Goal: Transaction & Acquisition: Purchase product/service

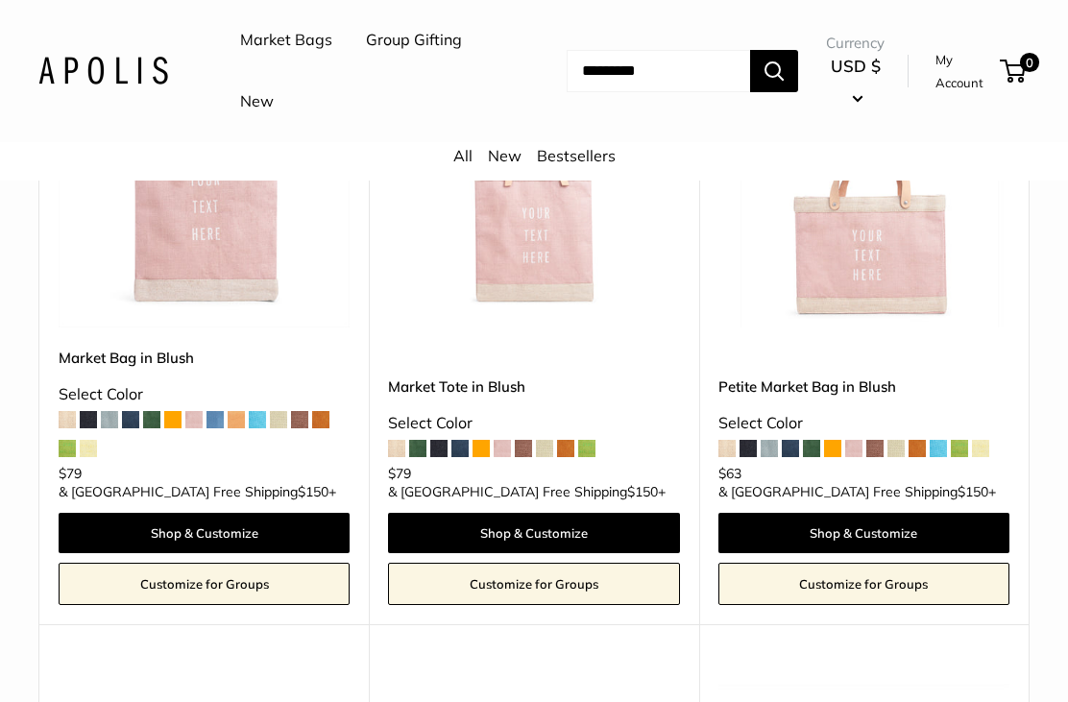
scroll to position [389, 0]
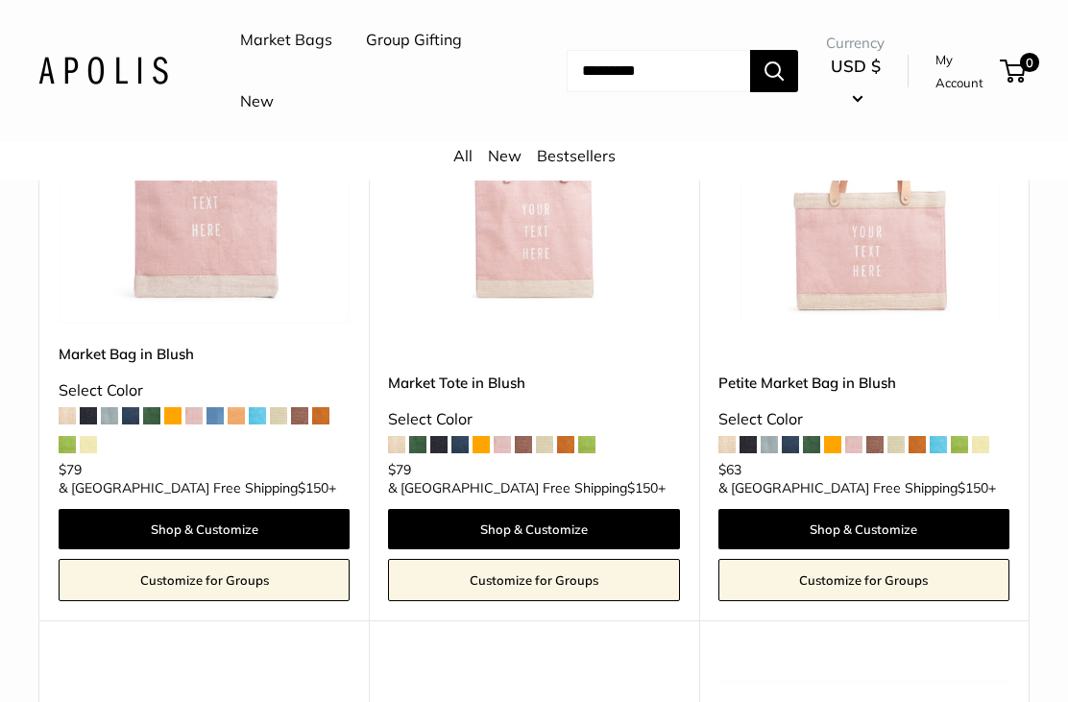
click at [919, 266] on img at bounding box center [864, 178] width 291 height 291
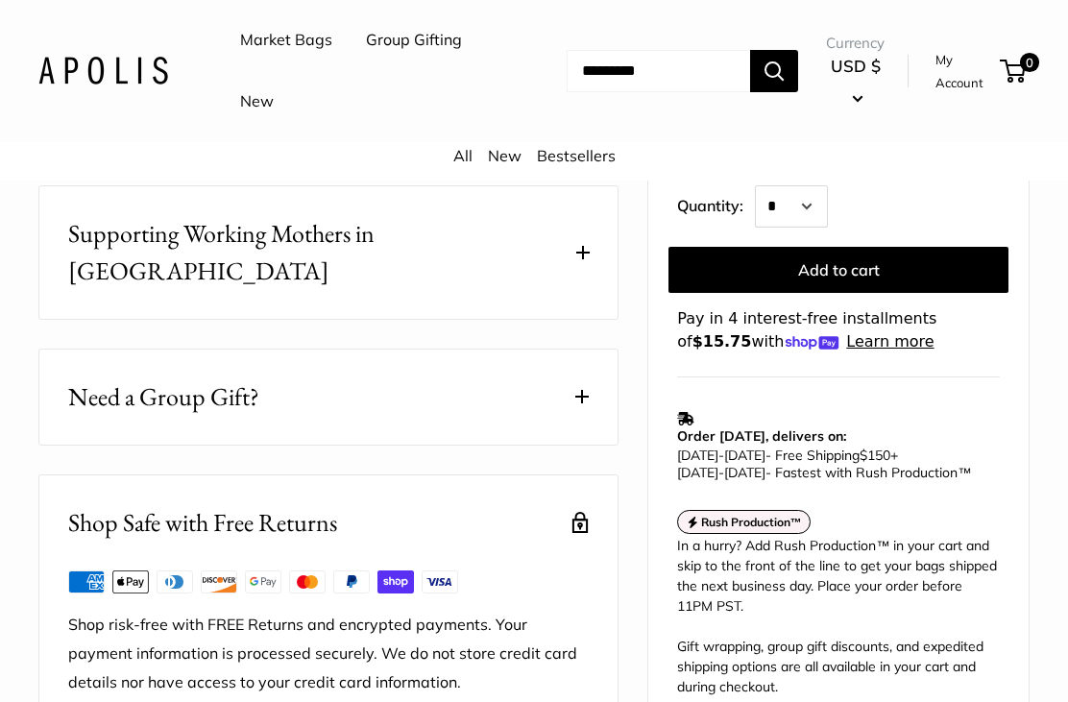
scroll to position [1214, 0]
click at [585, 249] on button "Supporting Working Mothers in Bangladesh" at bounding box center [328, 252] width 578 height 133
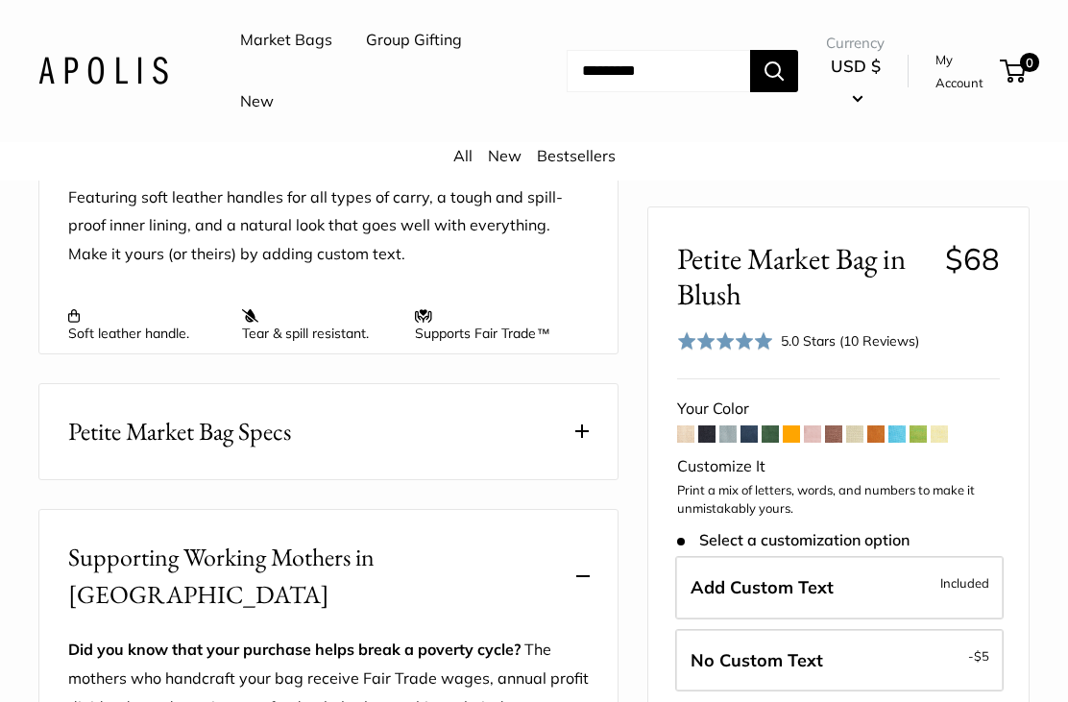
scroll to position [879, 0]
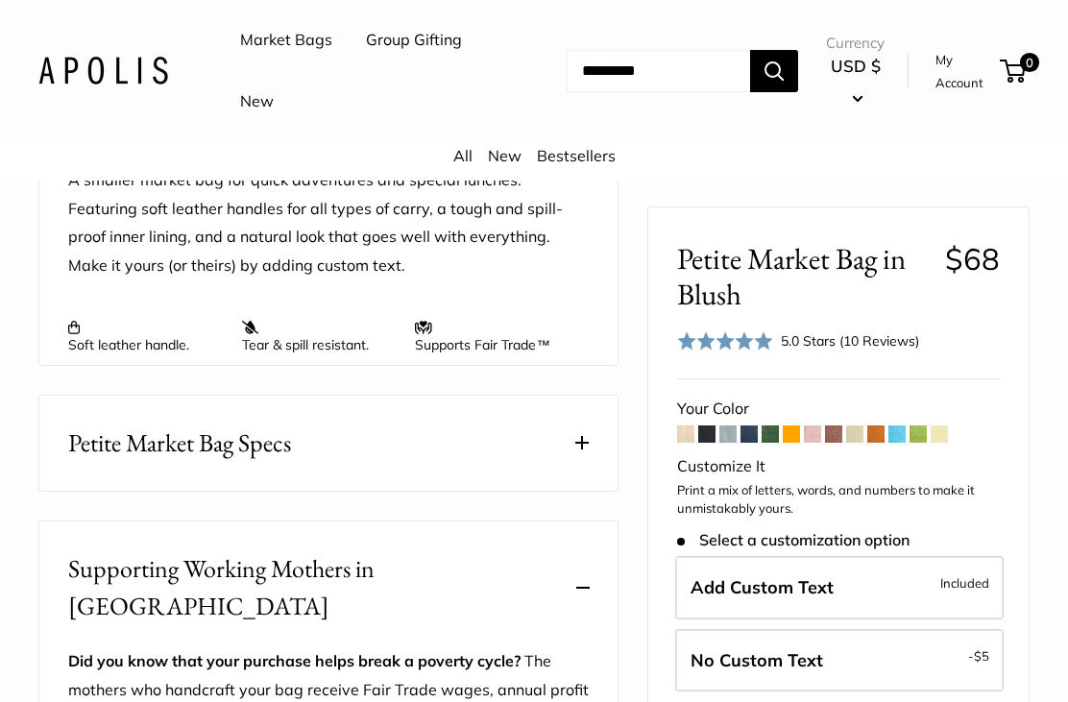
click at [585, 450] on button "Petite Market Bag Specs" at bounding box center [328, 443] width 578 height 95
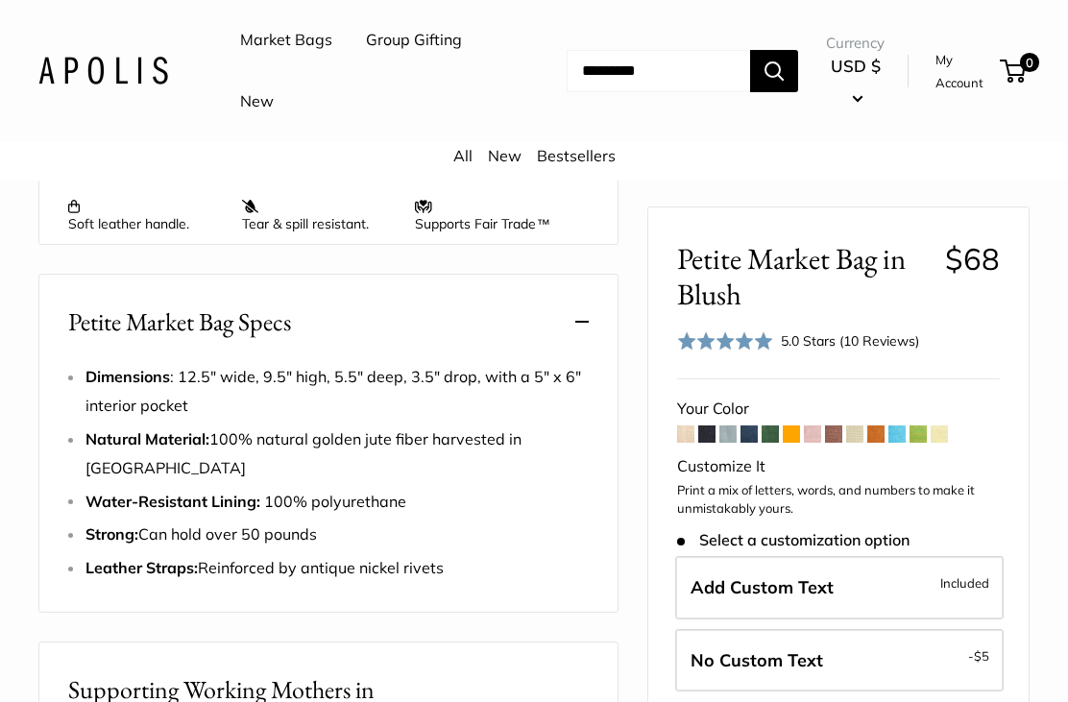
scroll to position [1001, 0]
click at [959, 585] on span "Included" at bounding box center [965, 583] width 49 height 23
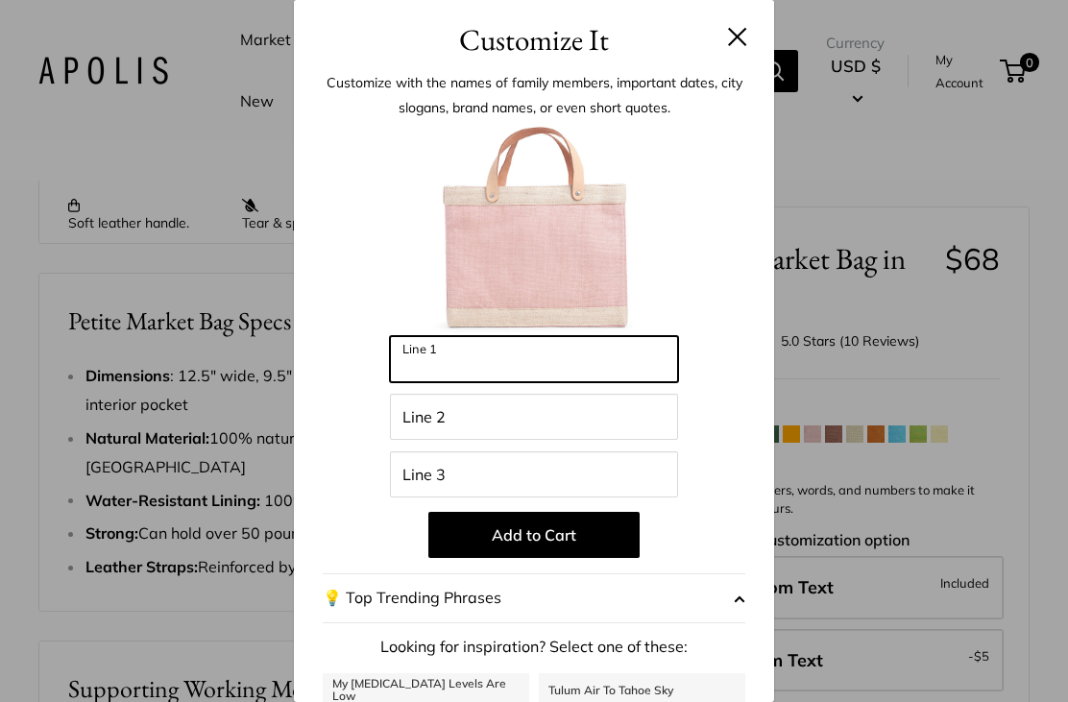
click at [548, 371] on input "Line 1" at bounding box center [534, 359] width 288 height 46
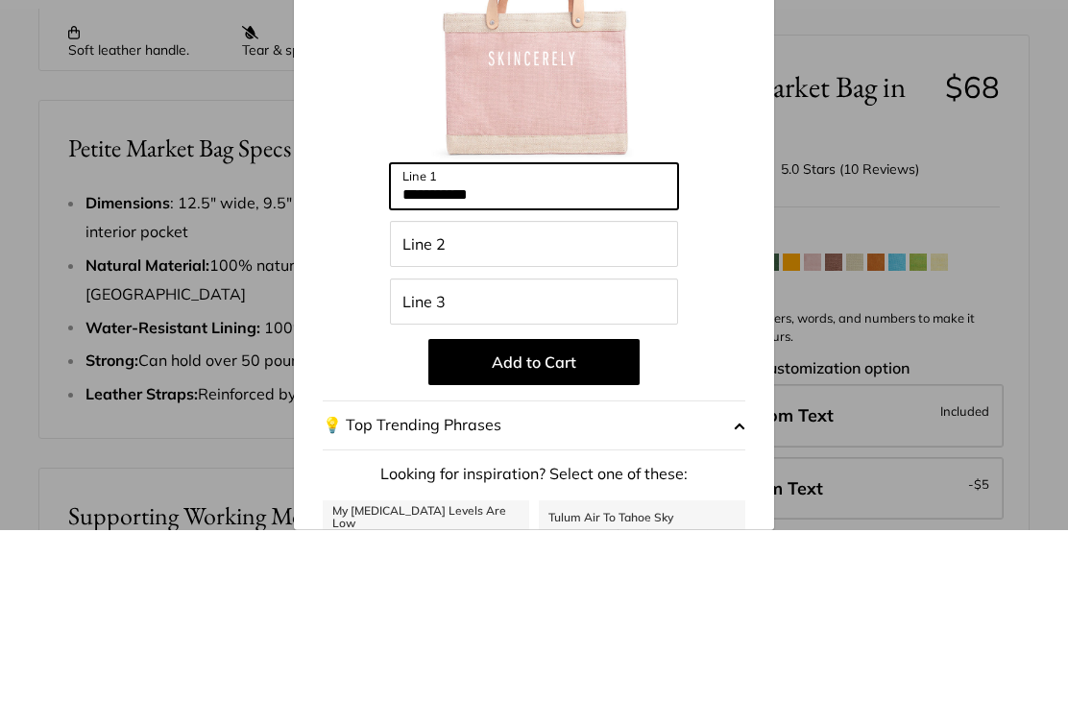
type input "**********"
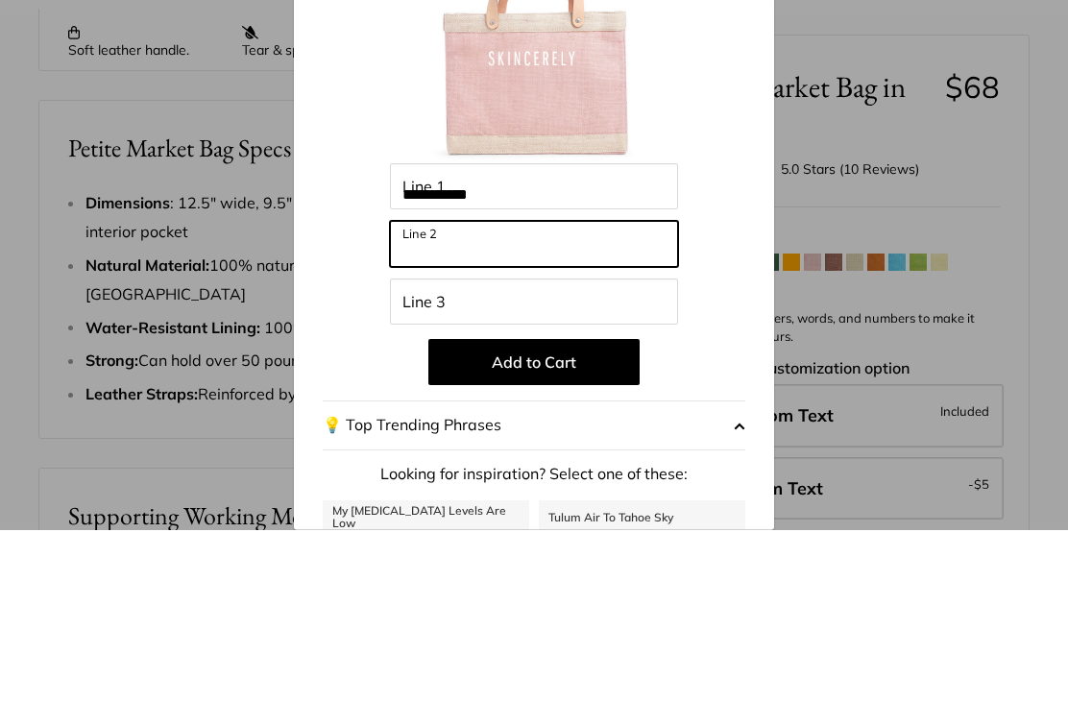
click at [505, 394] on input "Line 2" at bounding box center [534, 417] width 288 height 46
type input "******"
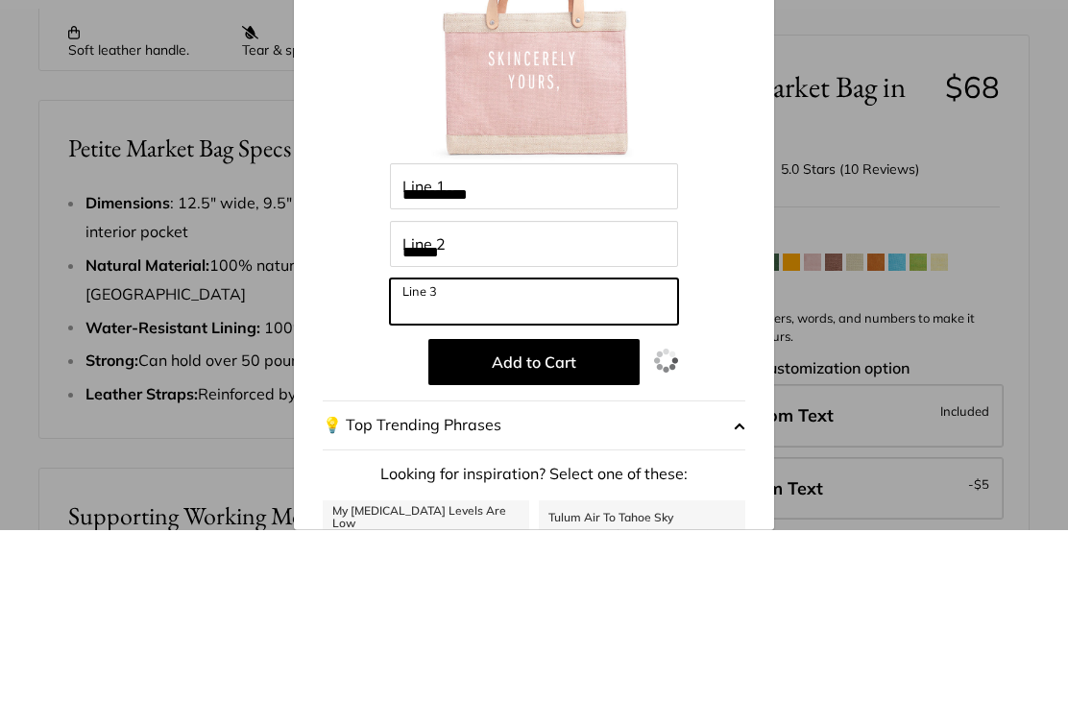
click at [561, 452] on input "Line 3" at bounding box center [534, 475] width 288 height 46
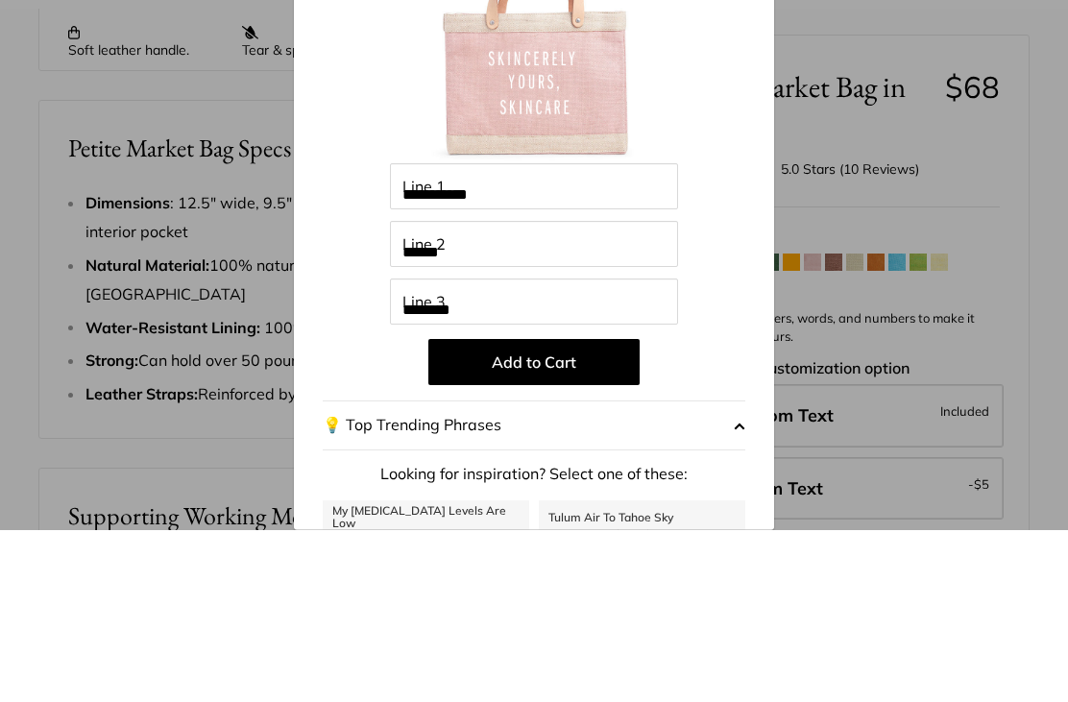
scroll to position [1174, 0]
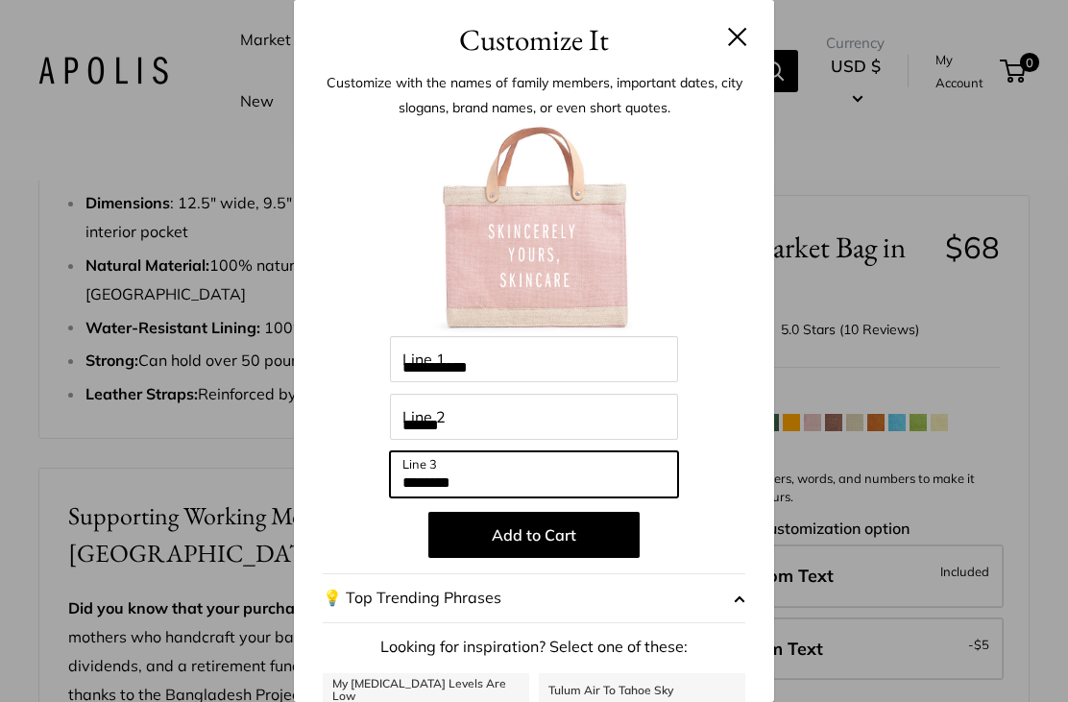
type input "********"
click at [573, 527] on button "Add to Cart" at bounding box center [534, 535] width 211 height 46
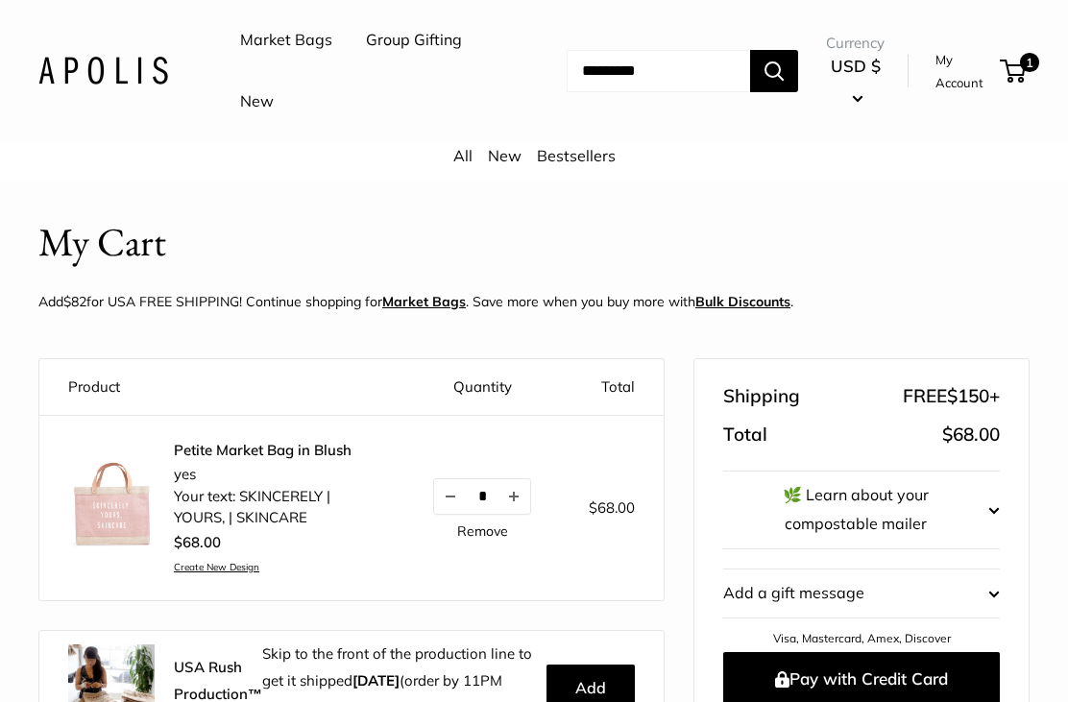
click at [122, 72] on img at bounding box center [103, 71] width 130 height 28
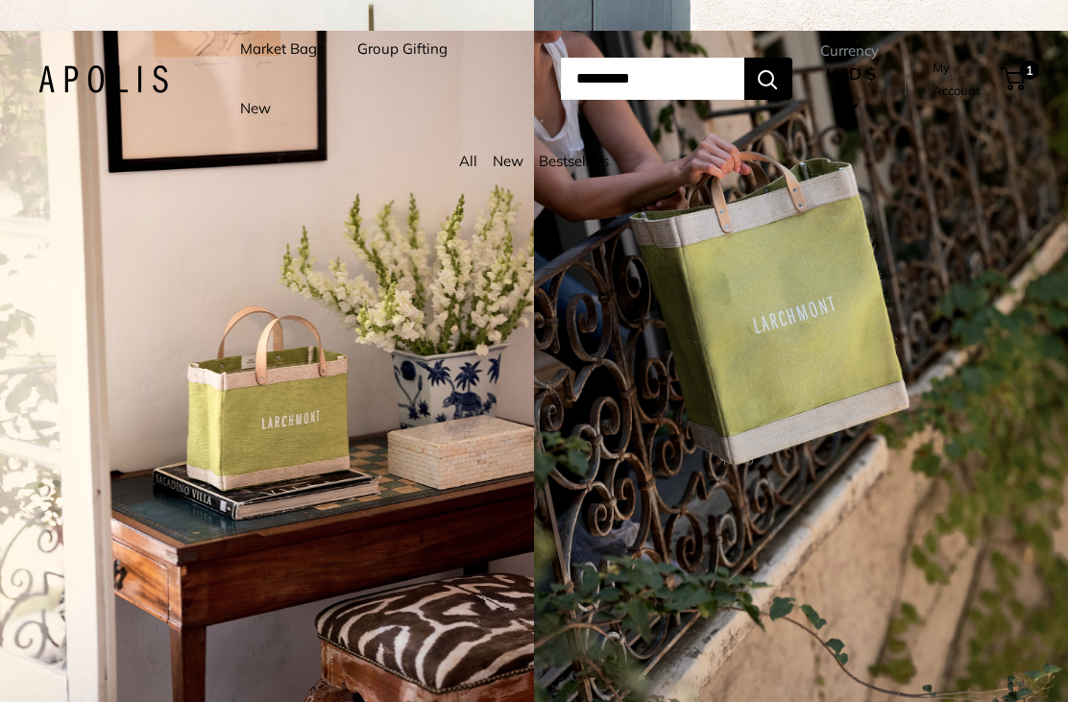
click at [336, 450] on div "4 / 7" at bounding box center [267, 382] width 534 height 702
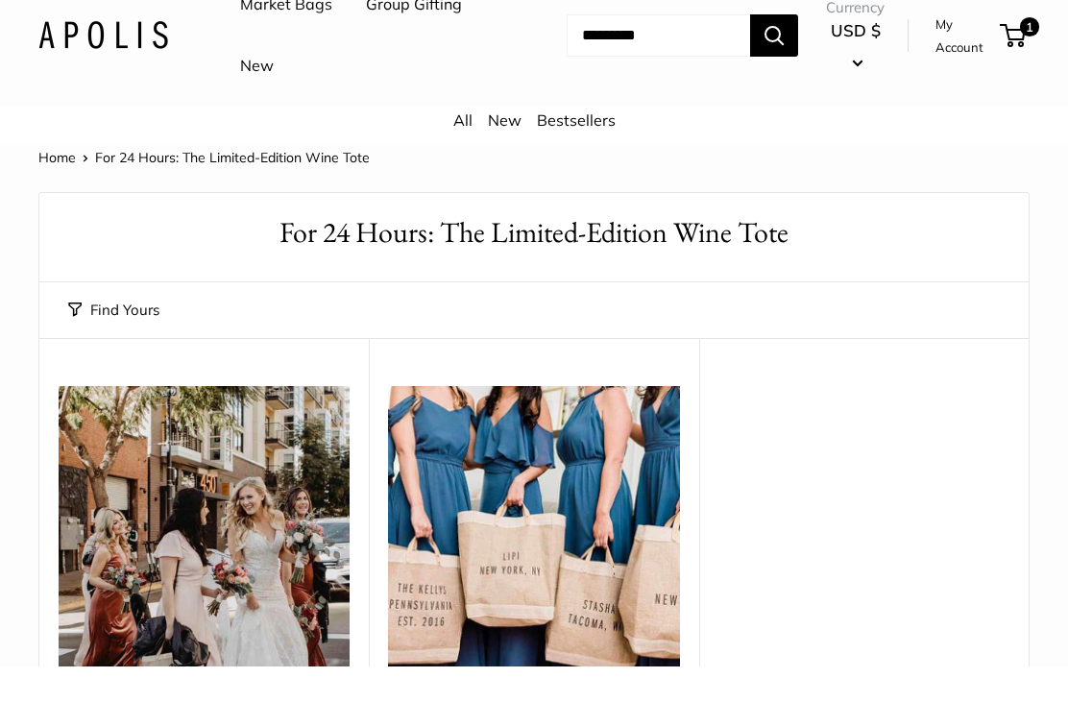
scroll to position [37, 0]
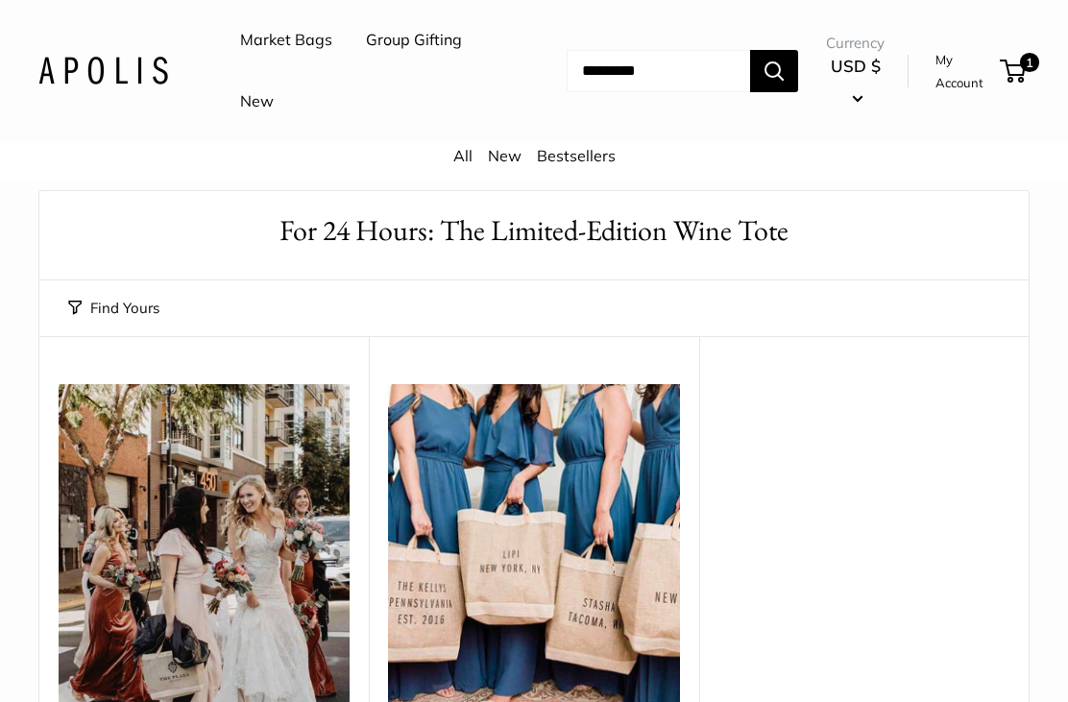
click at [307, 46] on link "Market Bags" at bounding box center [286, 40] width 92 height 29
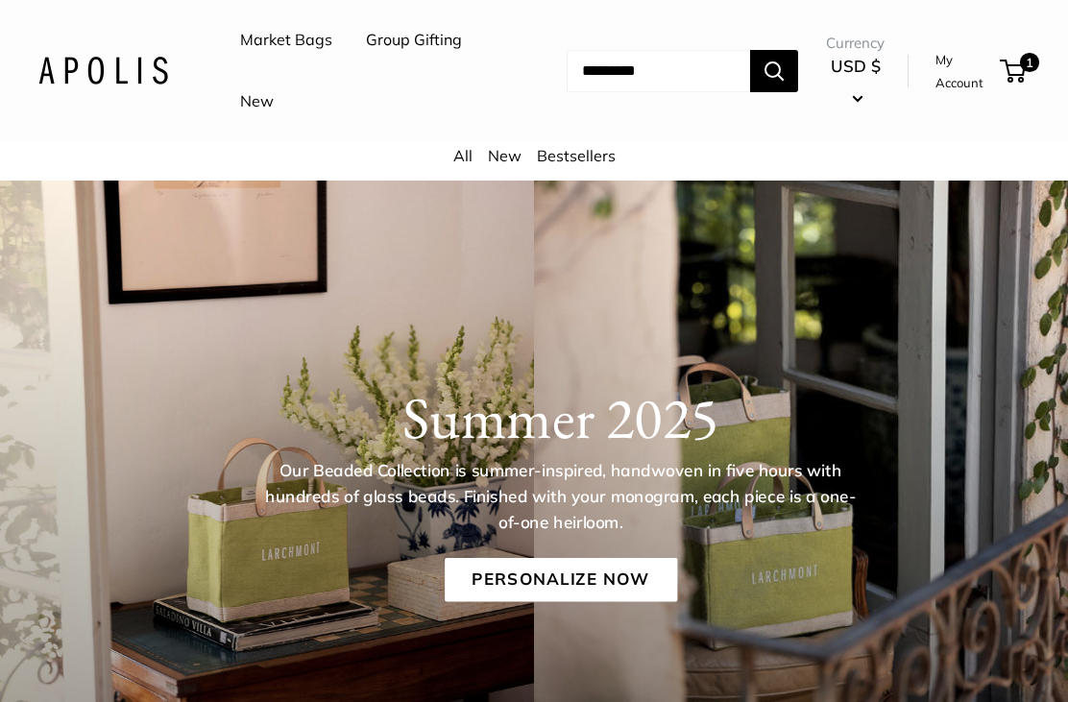
click at [637, 582] on link "Personalize Now" at bounding box center [561, 580] width 233 height 44
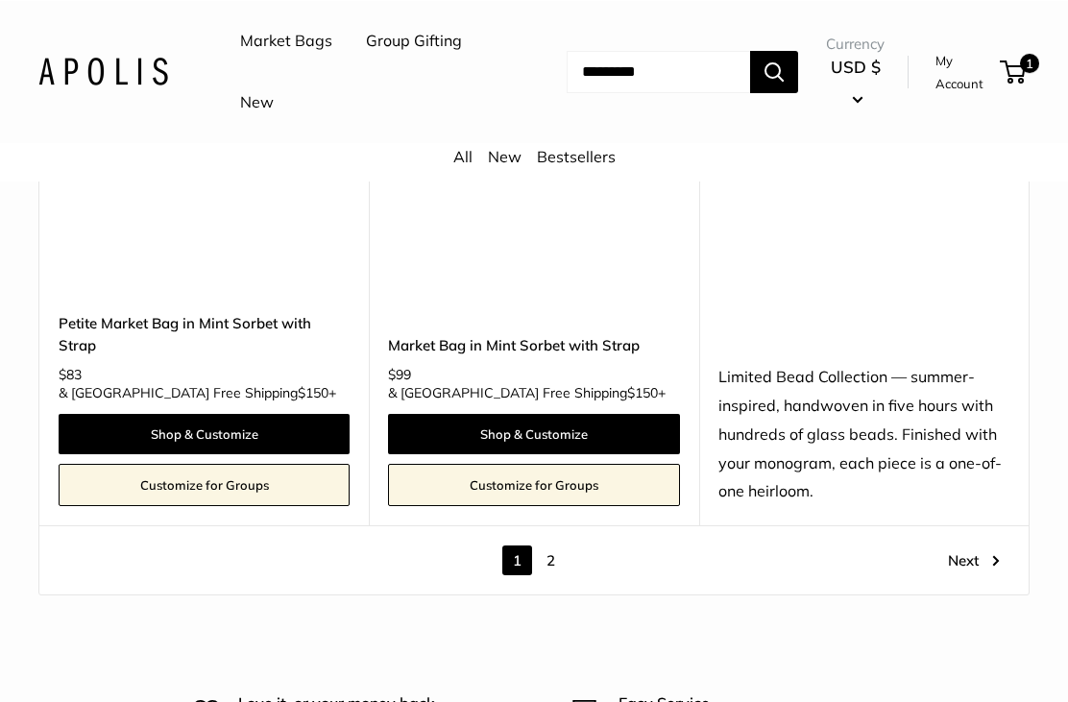
scroll to position [9659, 0]
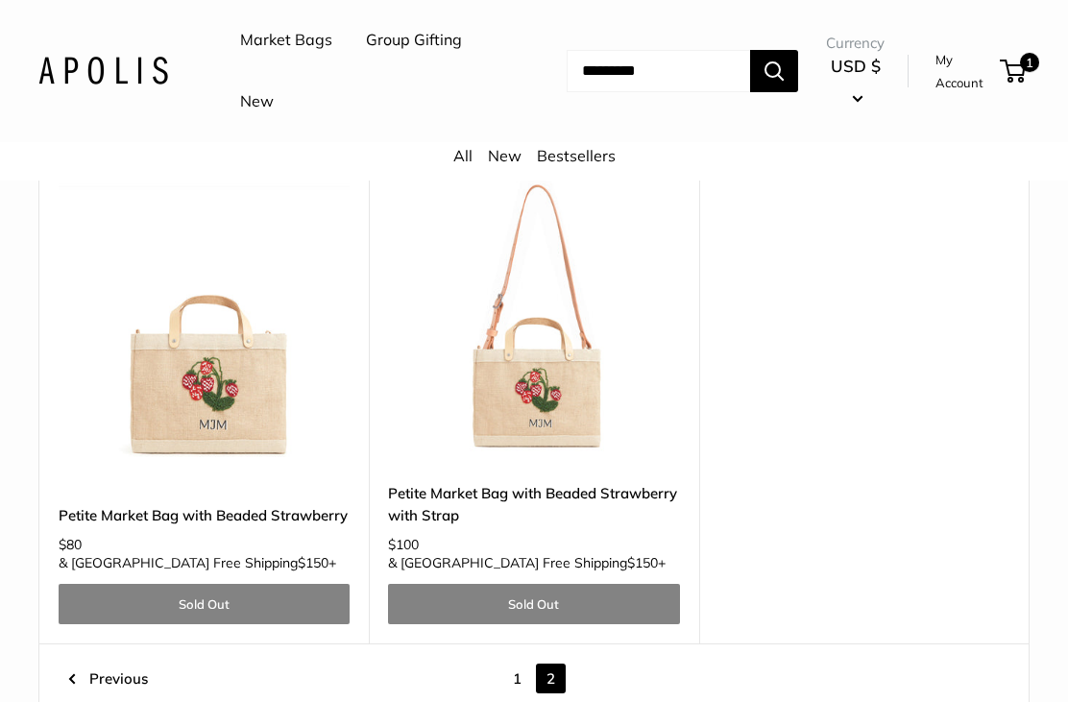
scroll to position [2793, 0]
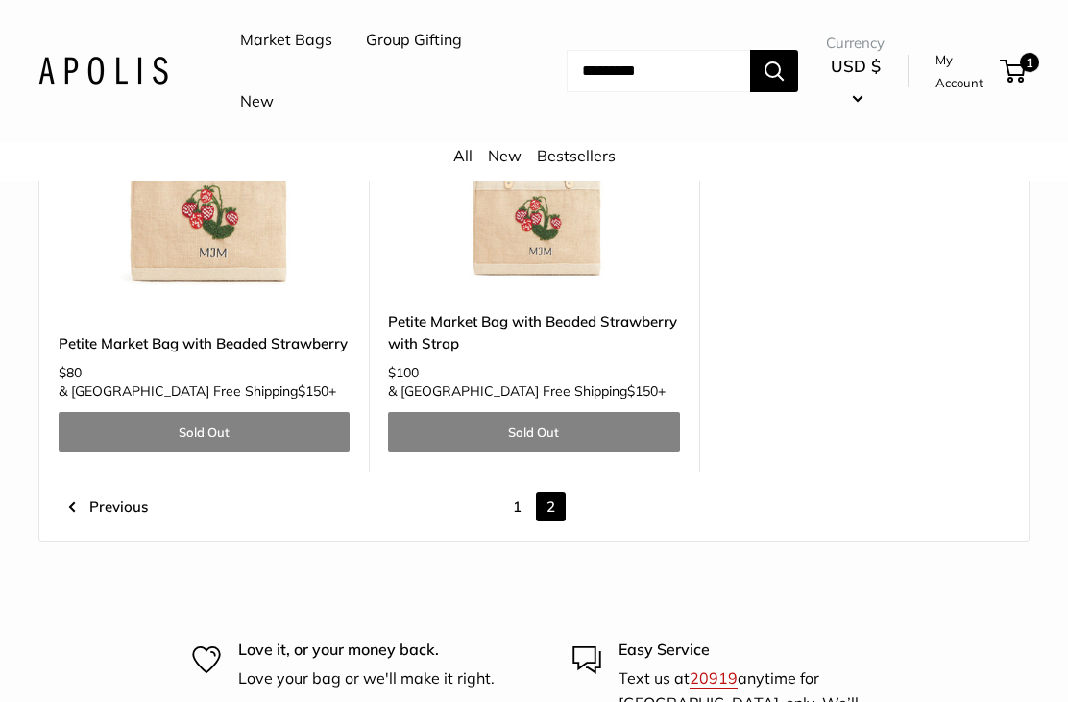
click at [518, 493] on link "1" at bounding box center [518, 508] width 30 height 30
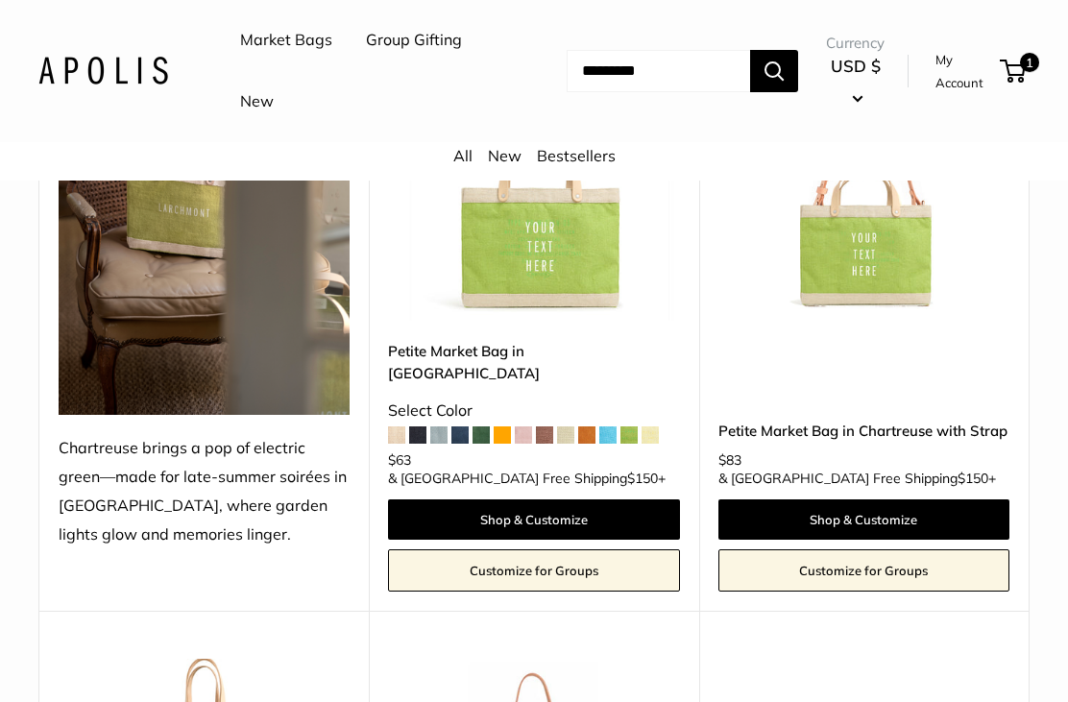
scroll to position [404, 0]
click at [561, 278] on img at bounding box center [533, 175] width 291 height 291
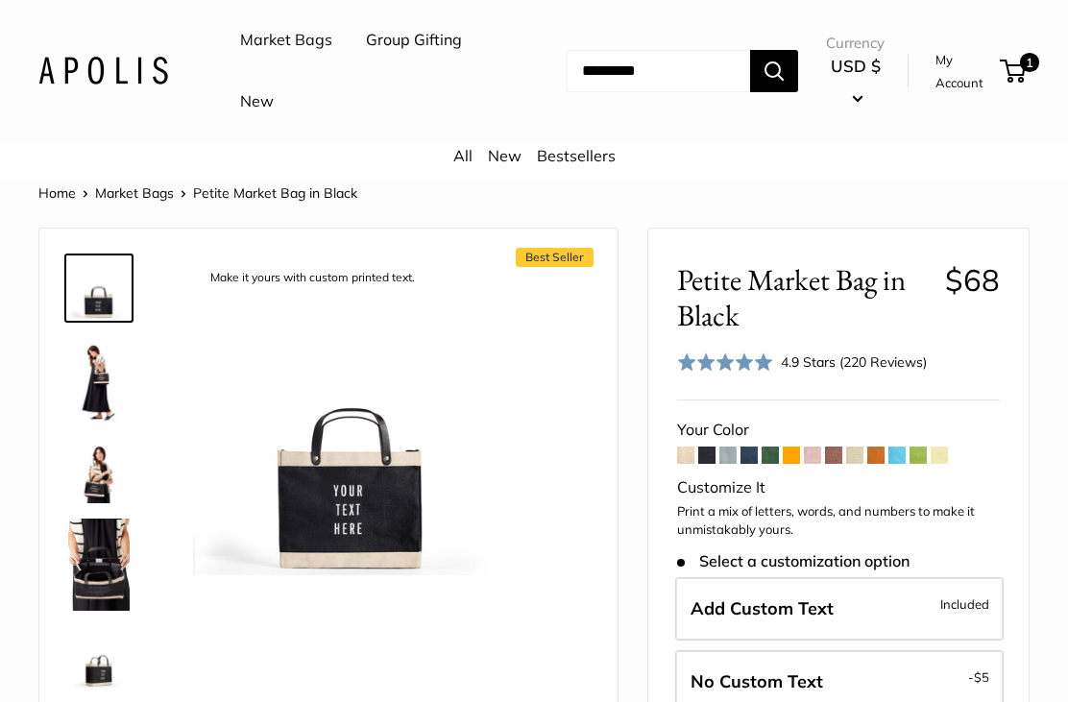
click at [727, 456] on span at bounding box center [728, 455] width 17 height 17
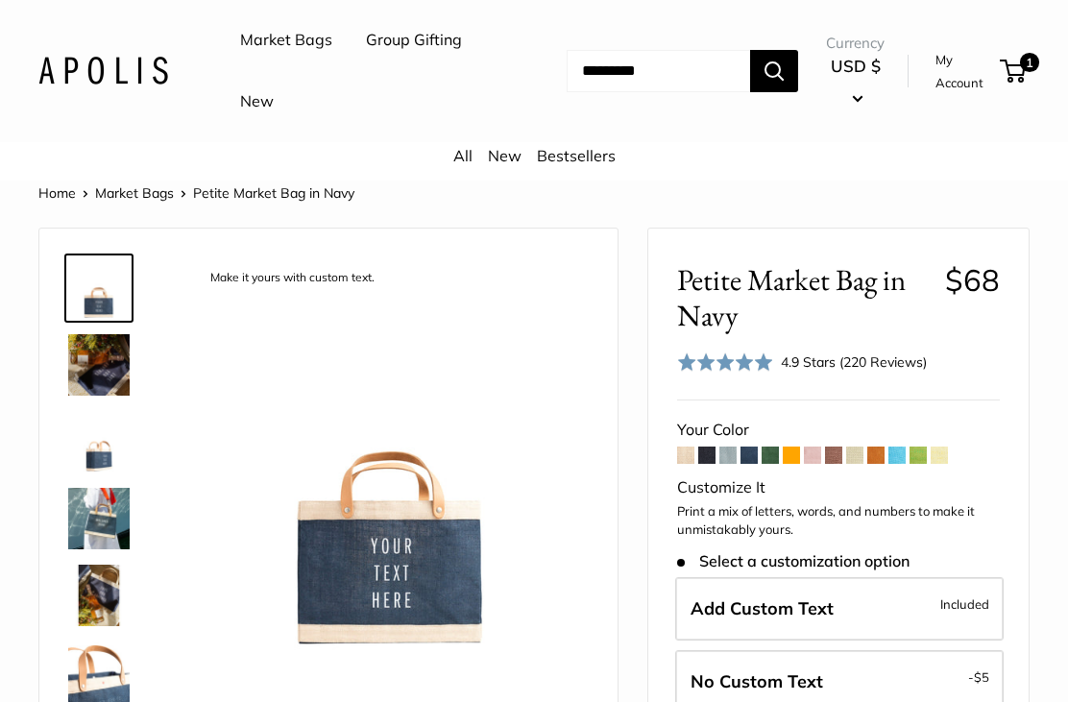
click at [787, 456] on span at bounding box center [791, 455] width 17 height 17
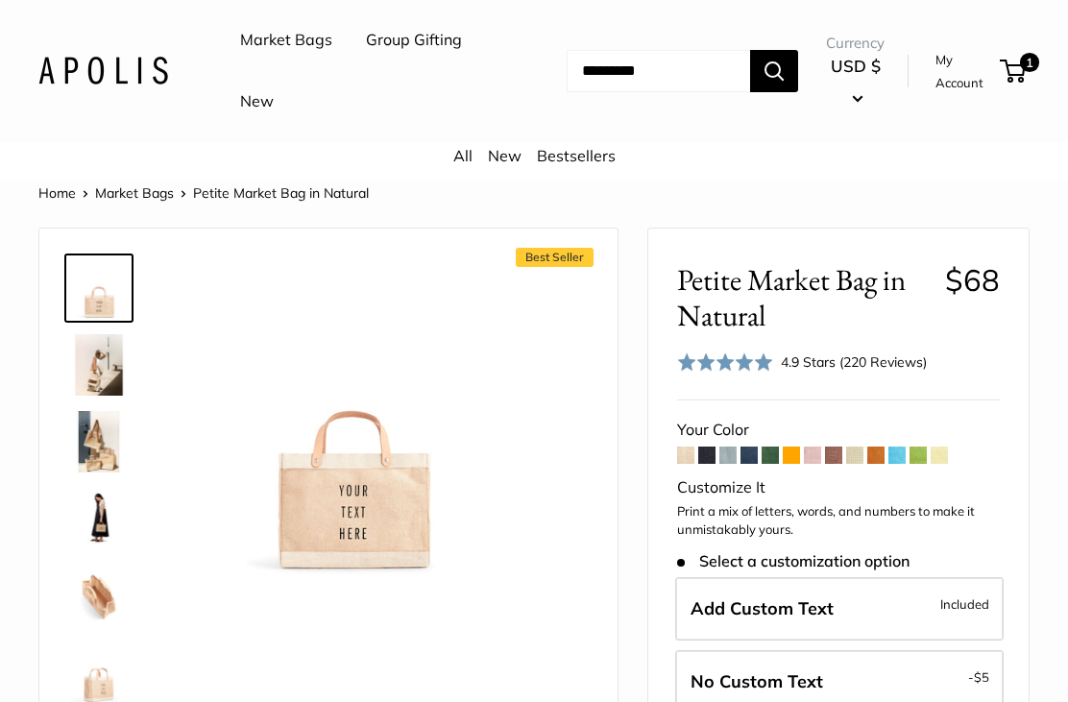
click at [301, 44] on link "Market Bags" at bounding box center [286, 40] width 92 height 29
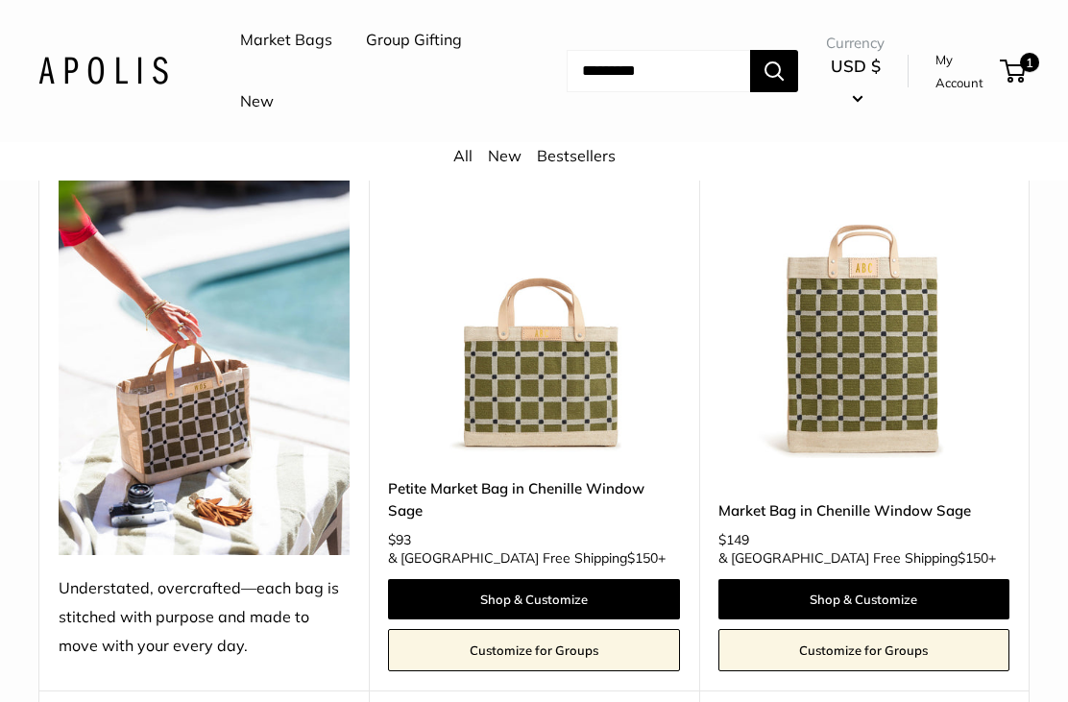
scroll to position [6564, 0]
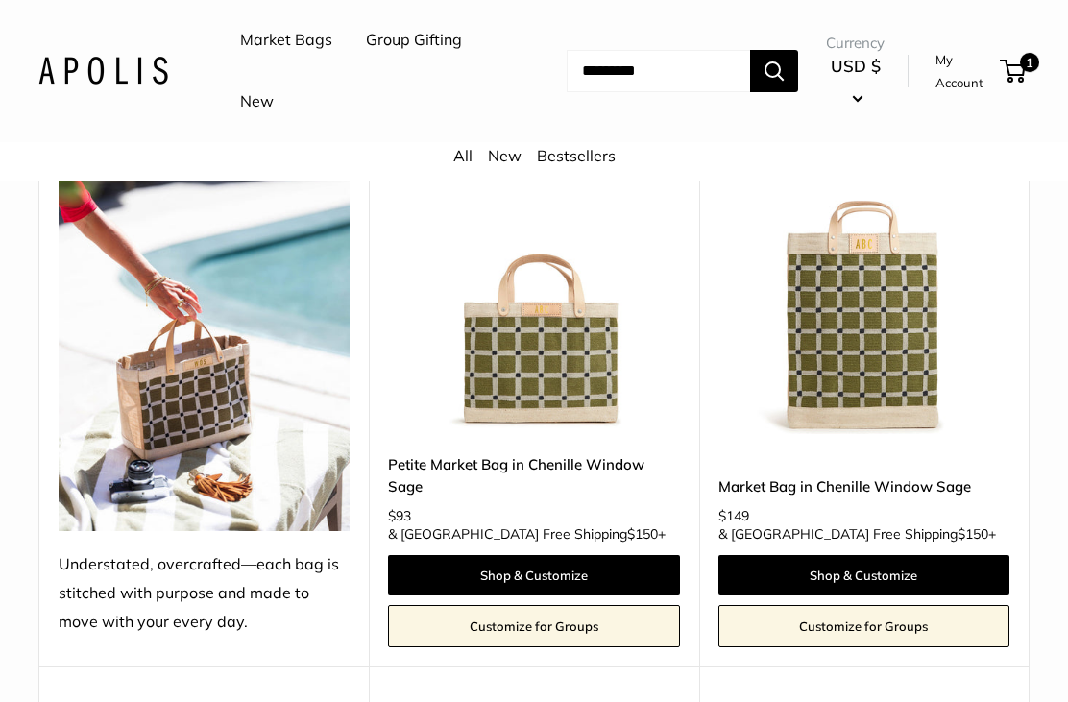
click at [601, 555] on link "Shop & Customize" at bounding box center [533, 575] width 291 height 40
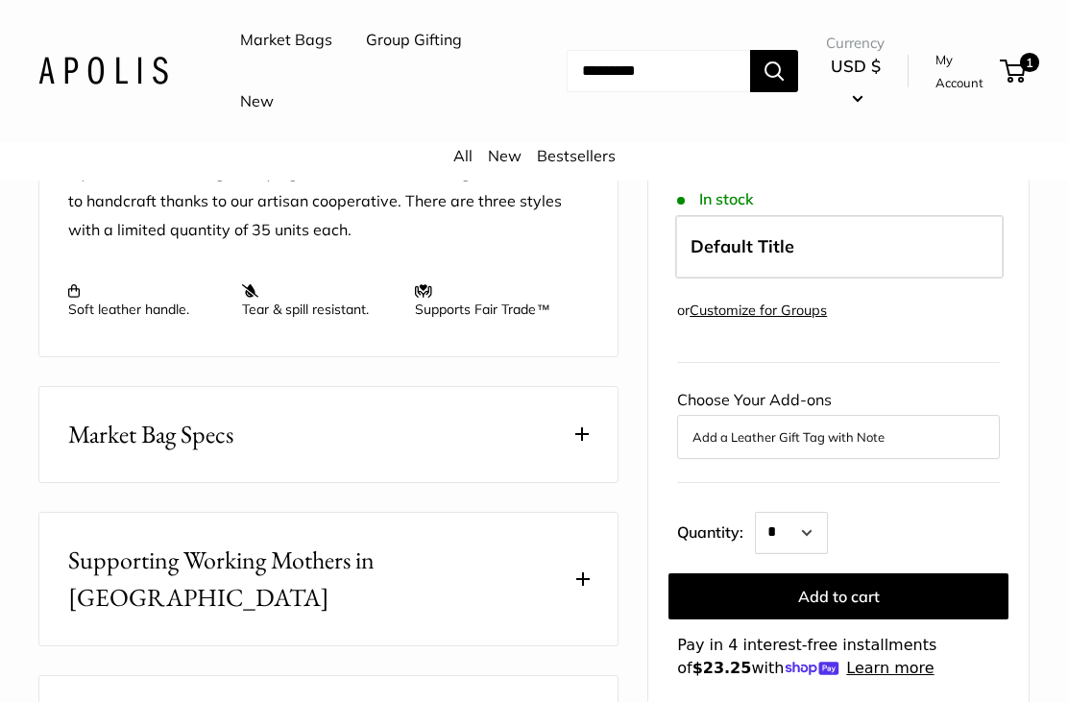
scroll to position [867, 0]
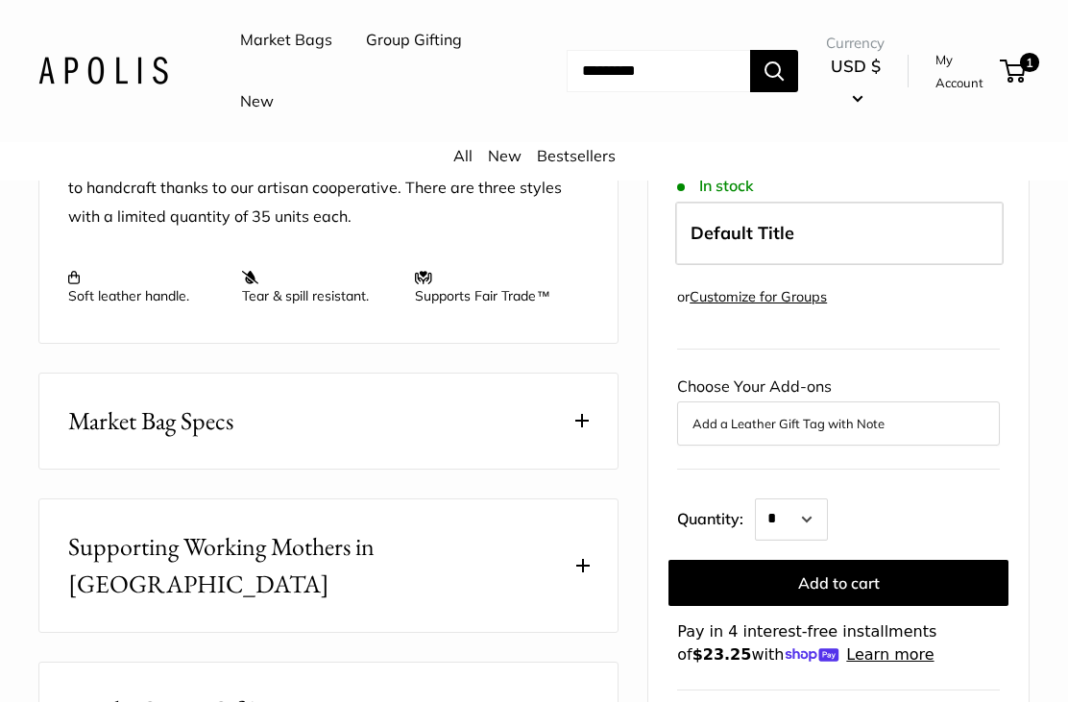
click at [587, 427] on button "Market Bag Specs" at bounding box center [328, 422] width 578 height 95
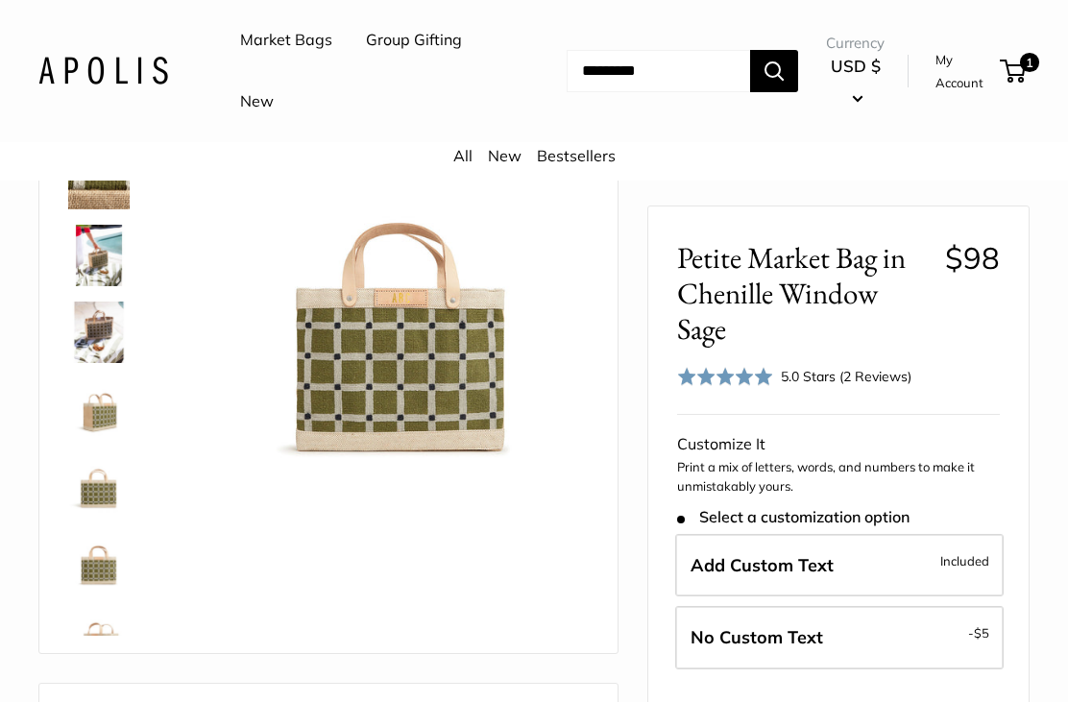
scroll to position [209, 0]
click at [102, 273] on img at bounding box center [98, 257] width 61 height 61
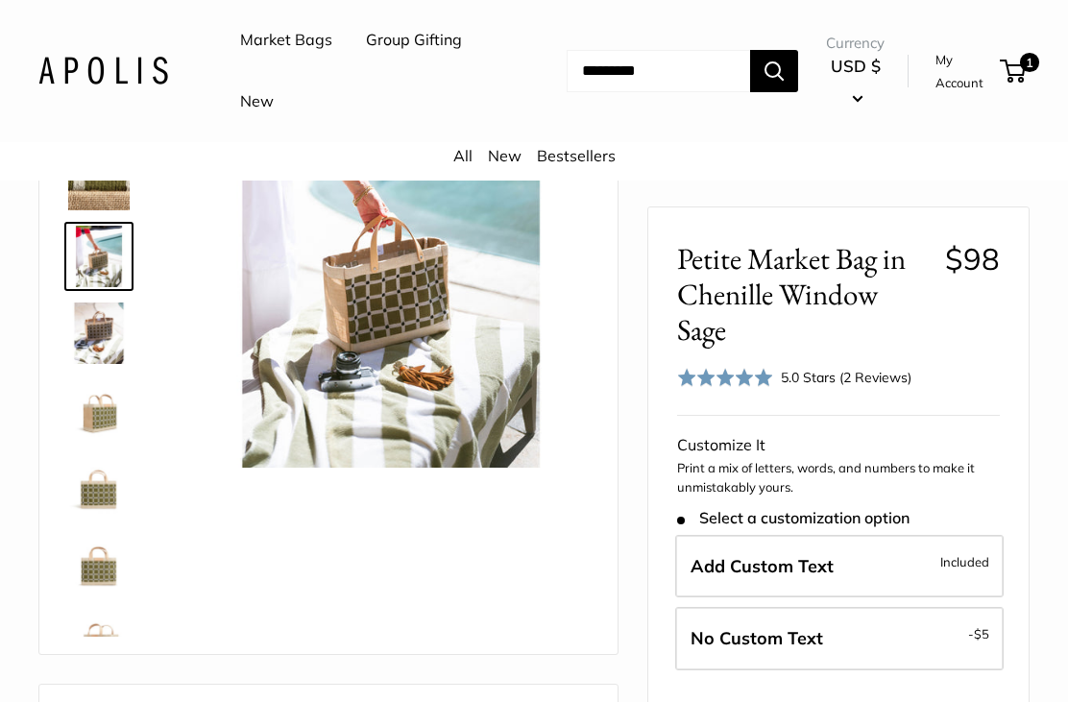
click at [100, 343] on img at bounding box center [98, 333] width 61 height 61
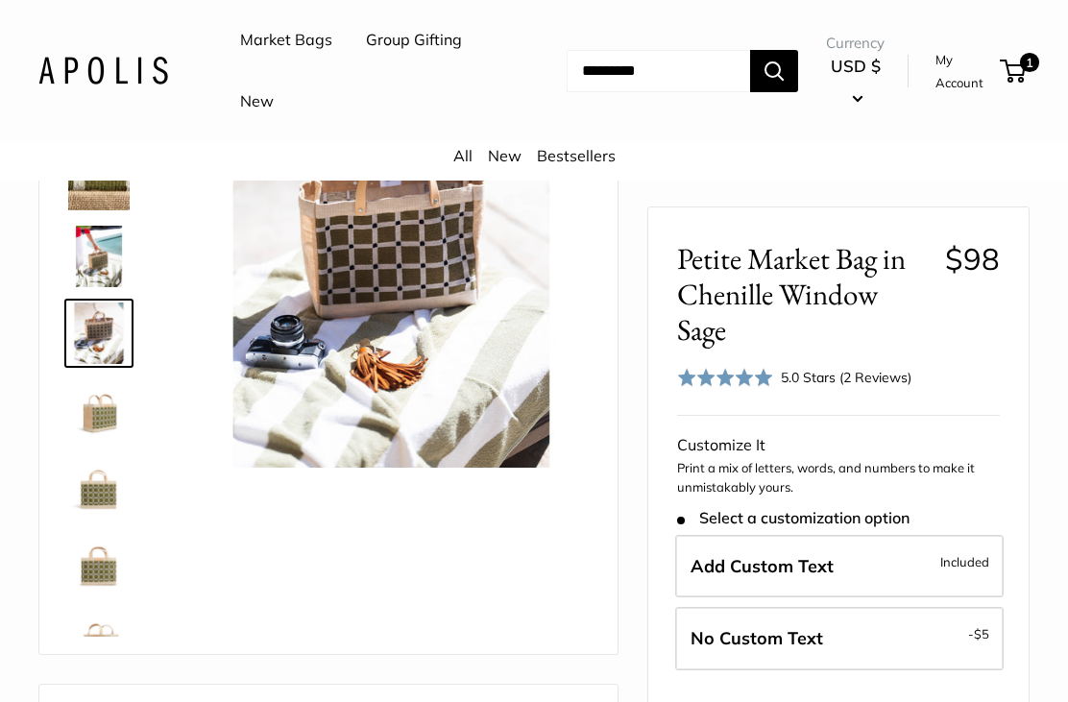
click at [103, 426] on img at bounding box center [98, 410] width 61 height 61
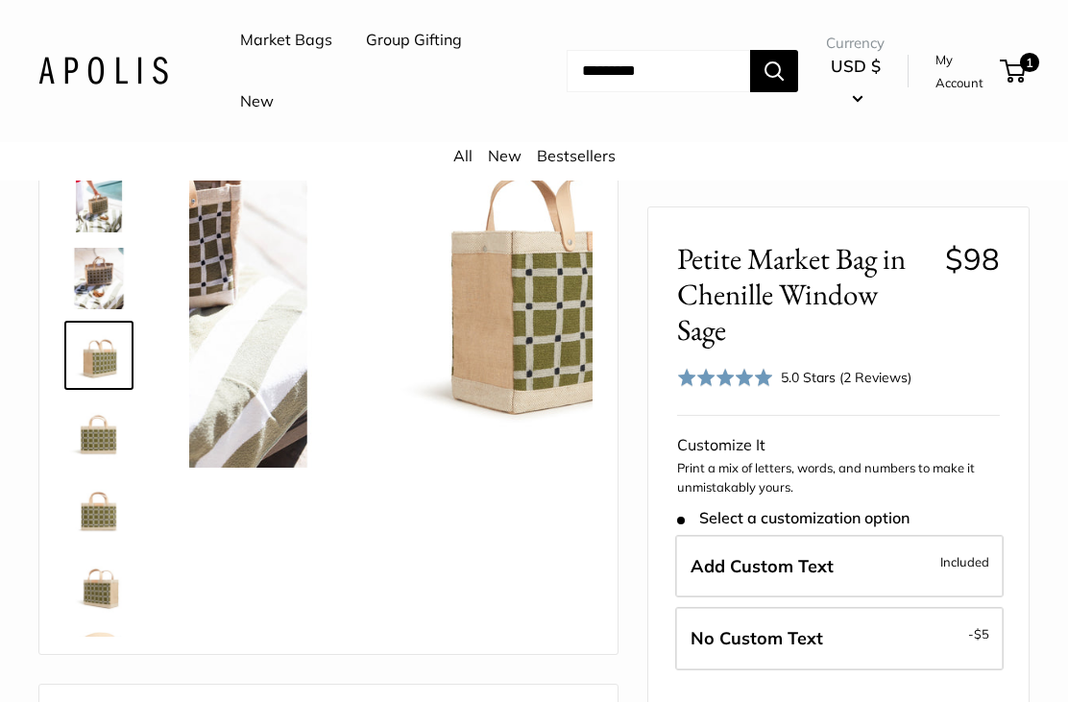
scroll to position [60, 0]
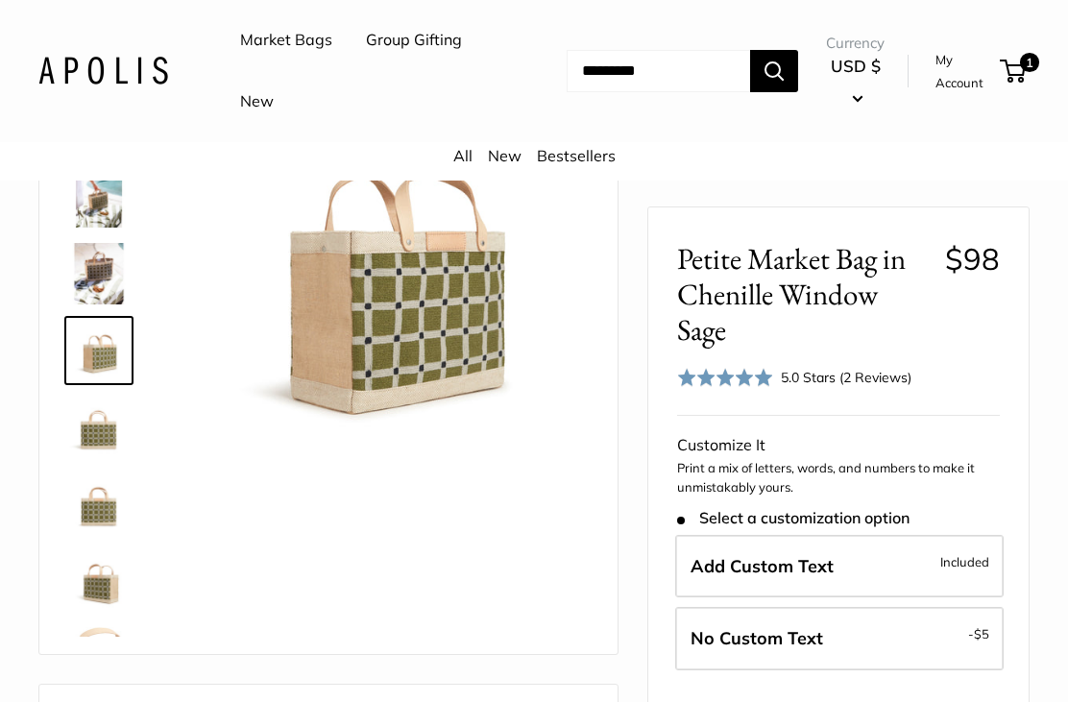
click at [105, 438] on img at bounding box center [98, 427] width 61 height 61
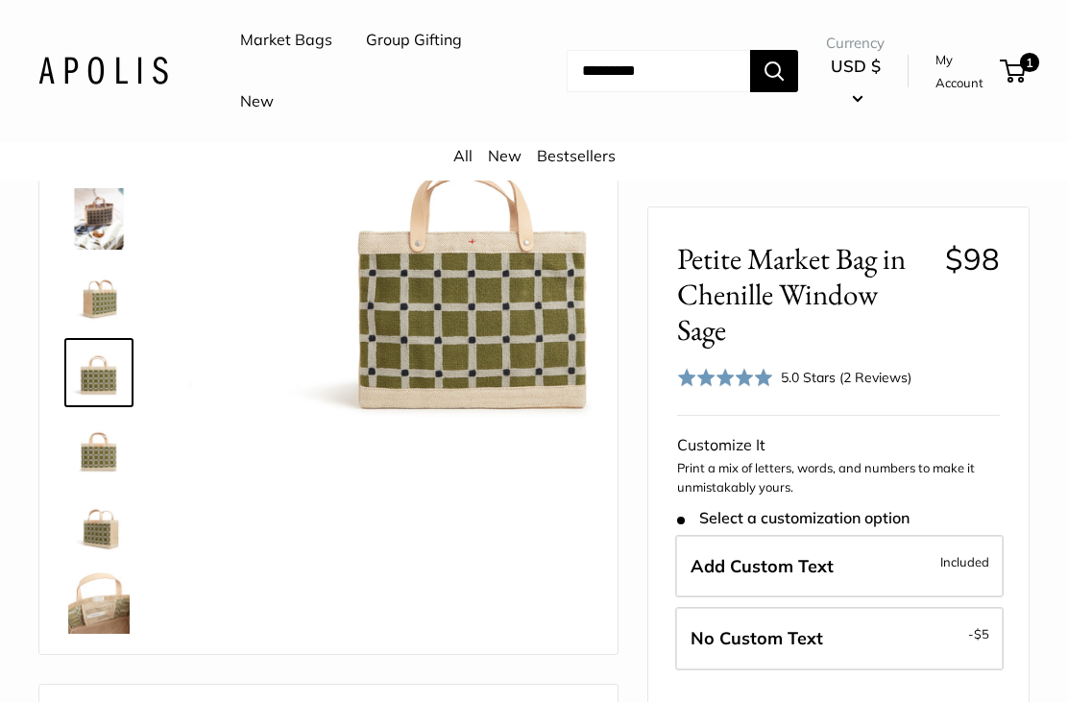
scroll to position [123, 0]
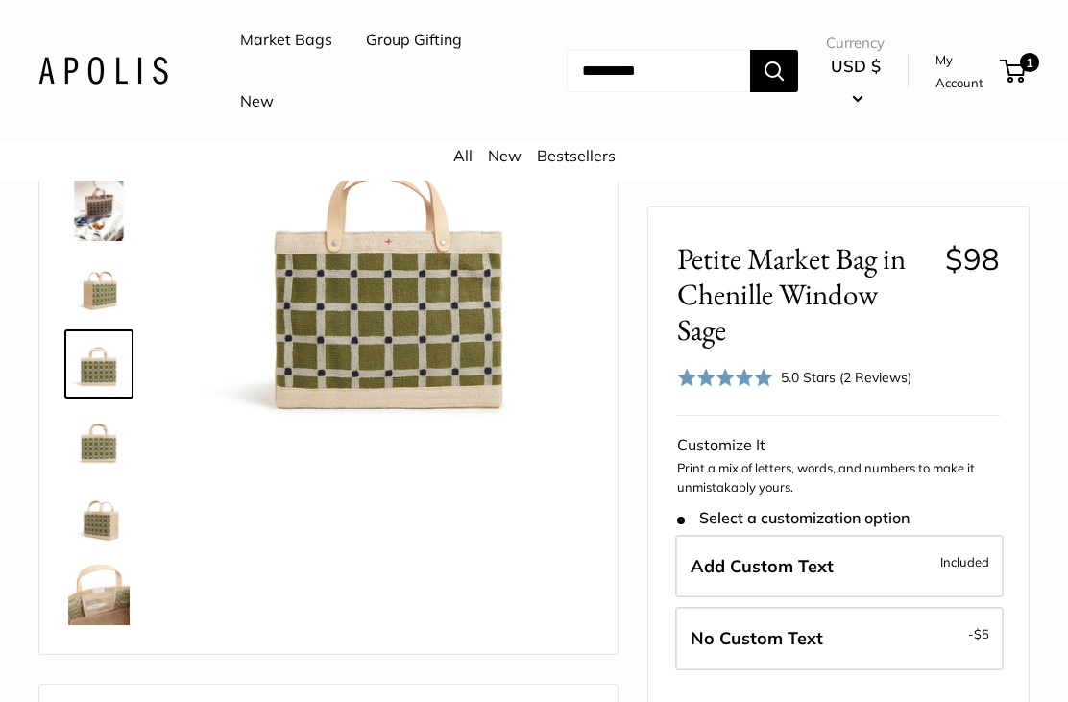
click at [110, 460] on img at bounding box center [98, 440] width 61 height 61
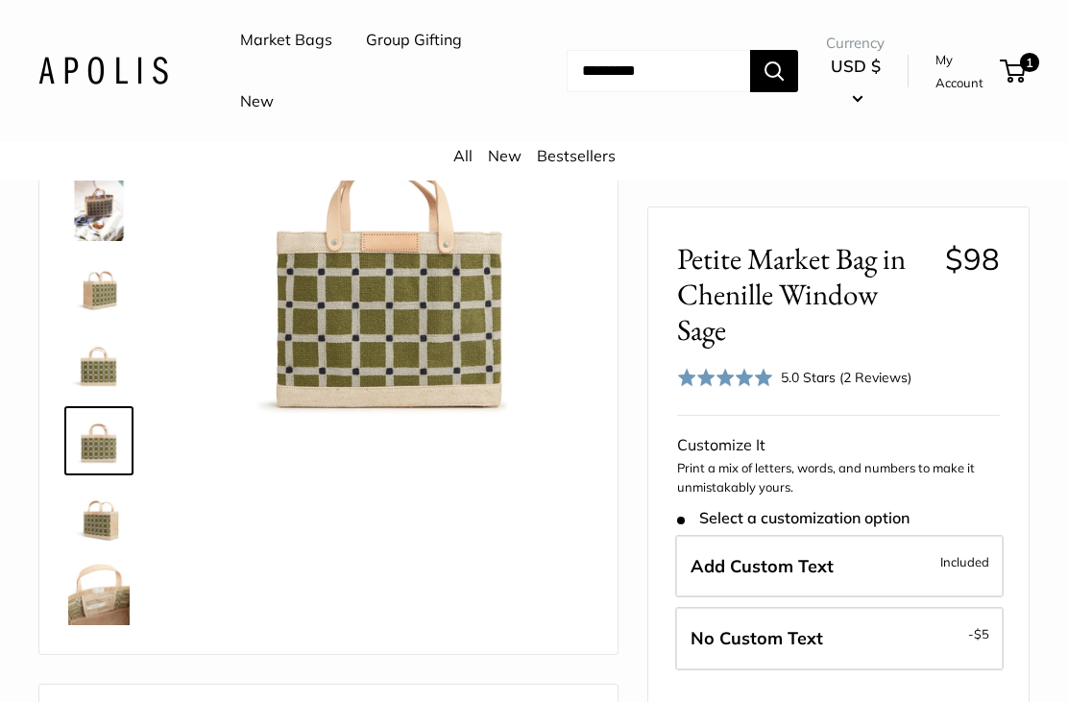
click at [111, 522] on img at bounding box center [98, 517] width 61 height 61
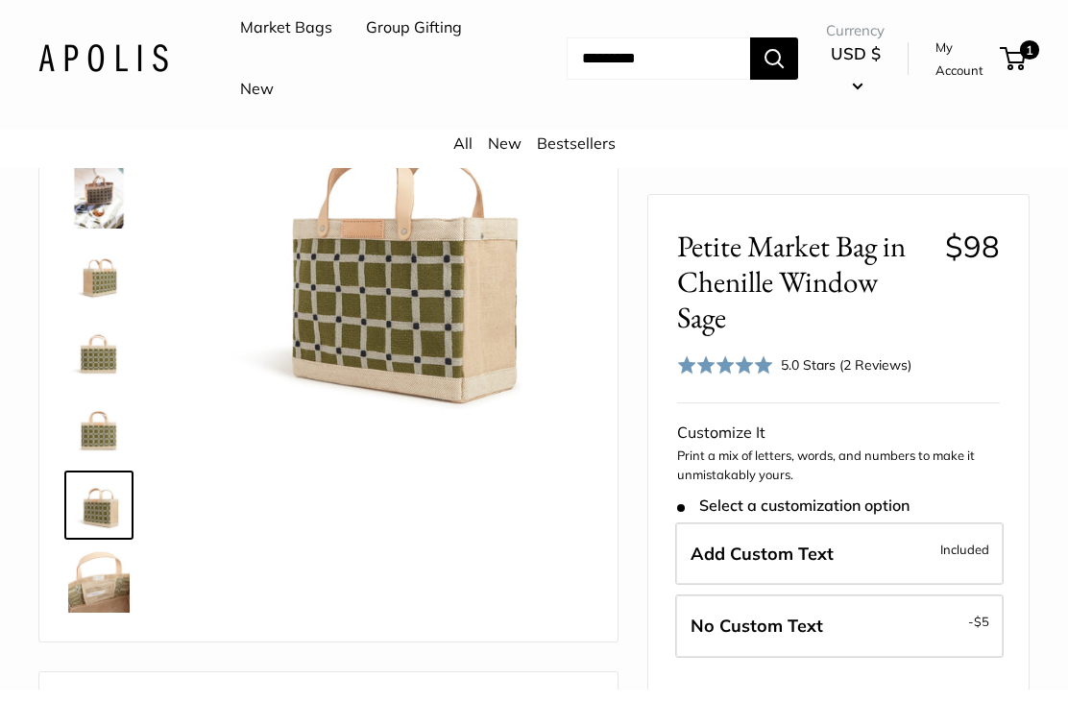
scroll to position [387, 0]
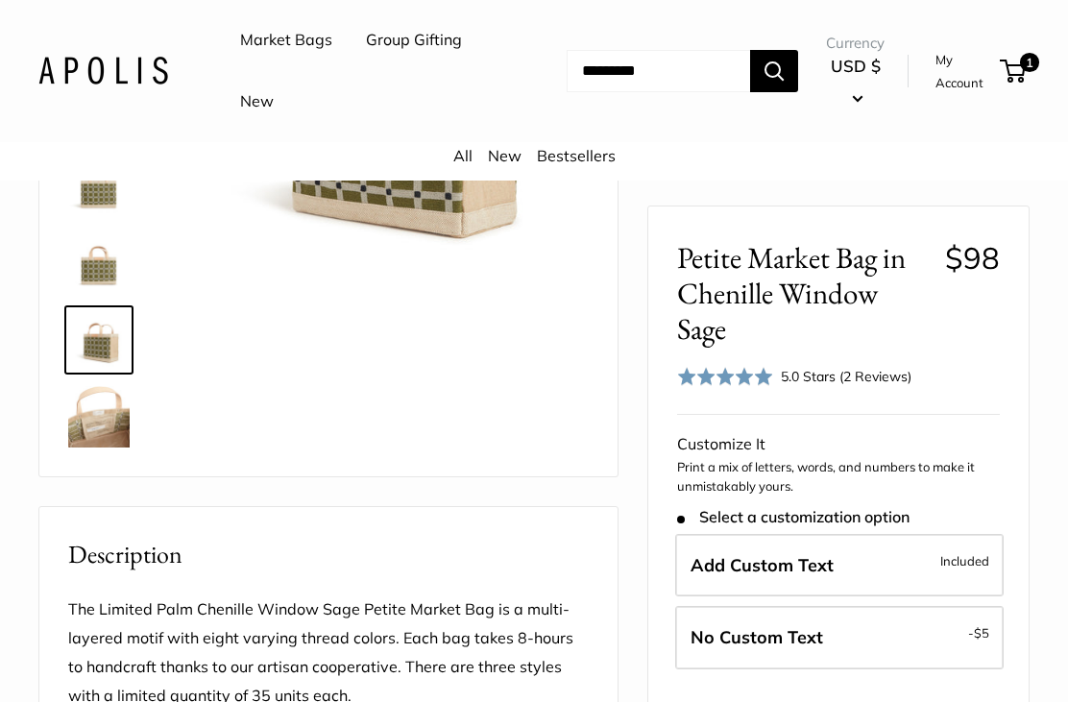
click at [932, 575] on label "Add Custom Text Included" at bounding box center [839, 566] width 329 height 63
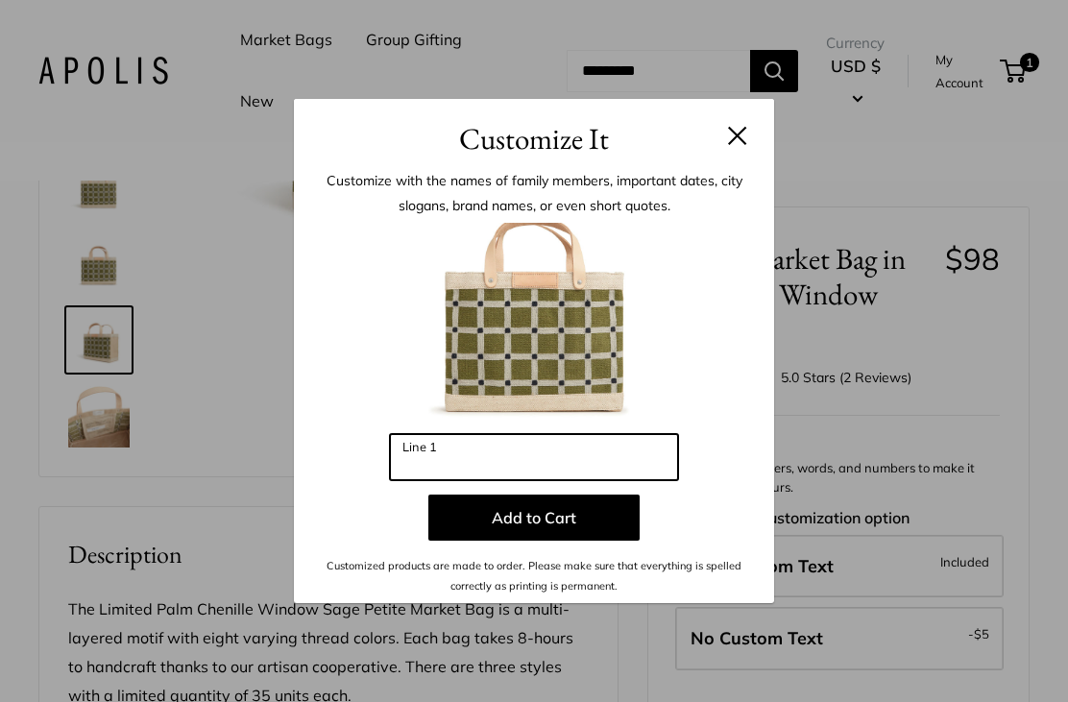
click at [531, 480] on input "Line 1" at bounding box center [534, 457] width 288 height 46
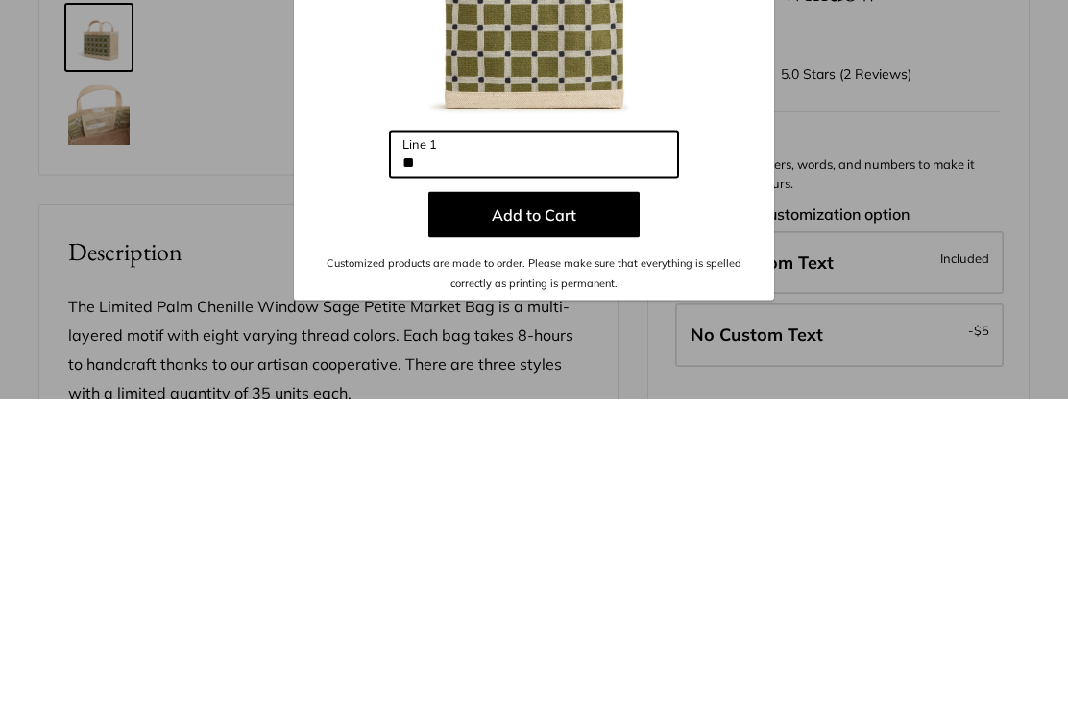
type input "**"
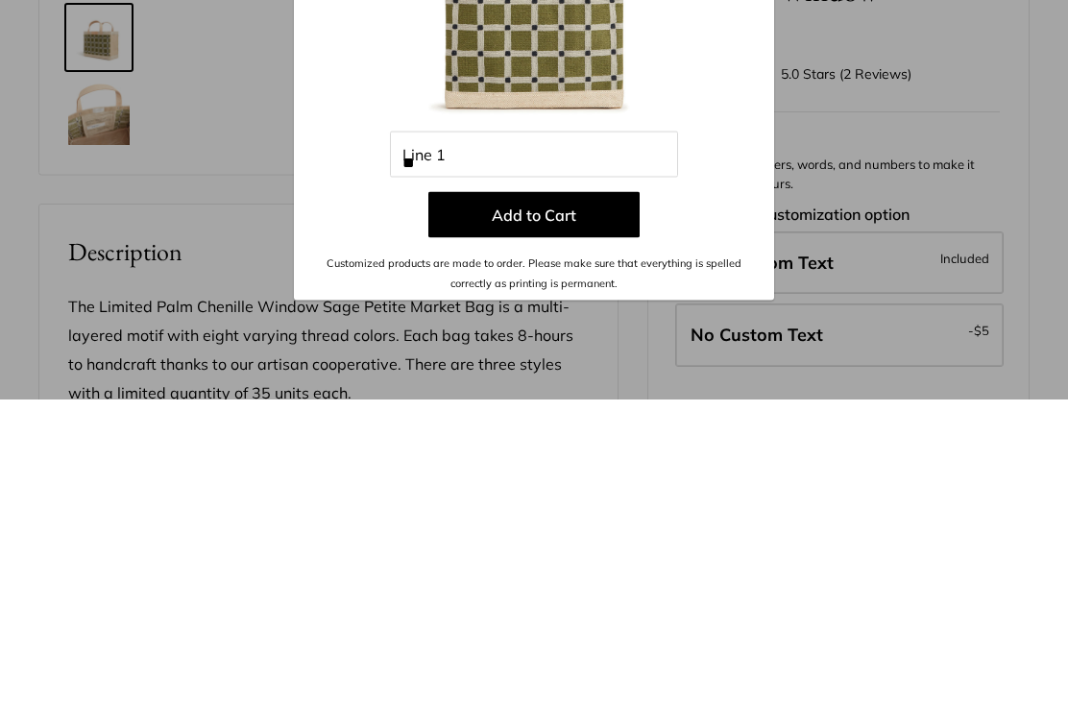
click at [549, 495] on button "Add to Cart" at bounding box center [534, 518] width 211 height 46
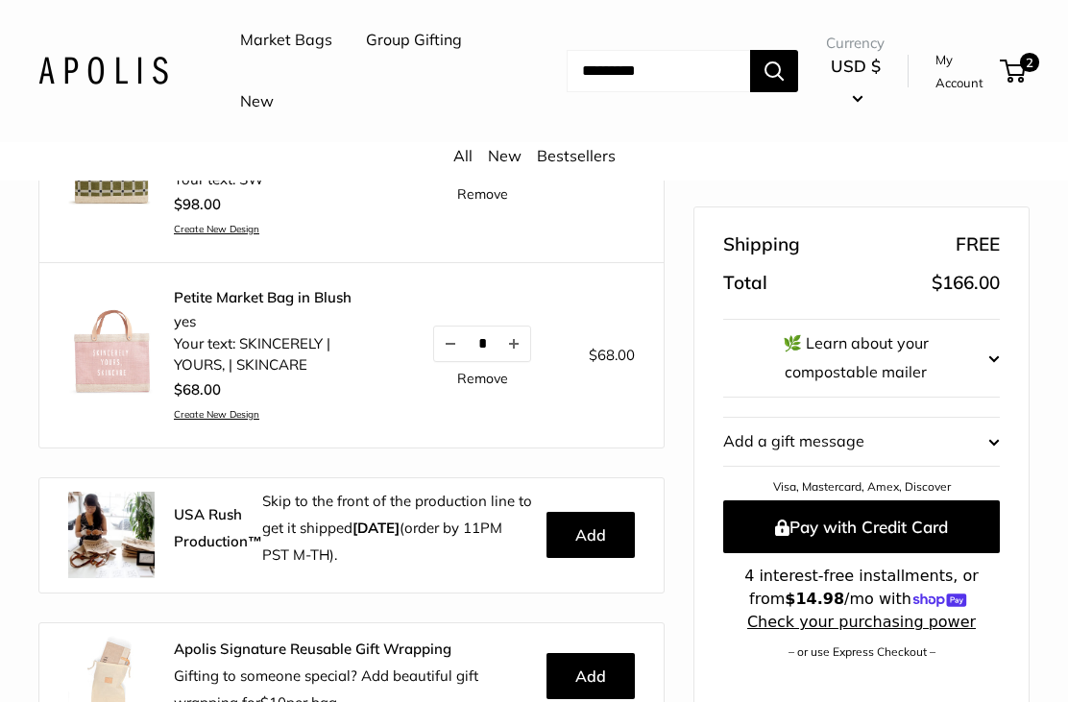
scroll to position [326, 0]
click at [481, 377] on link "Remove" at bounding box center [482, 378] width 51 height 13
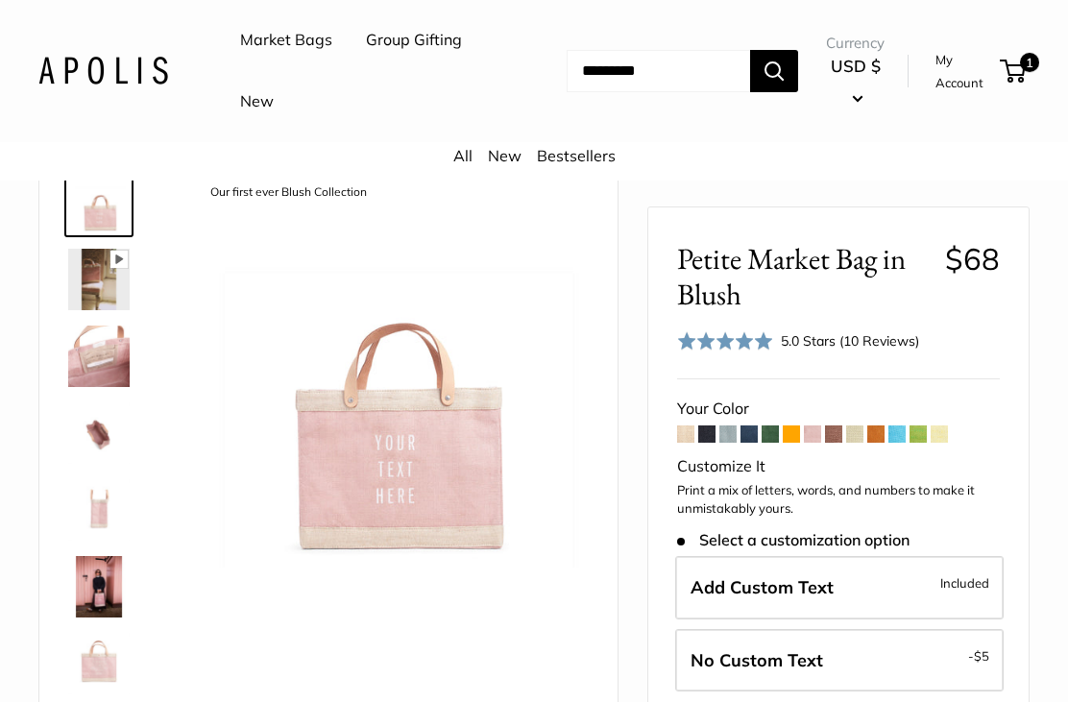
scroll to position [88, 0]
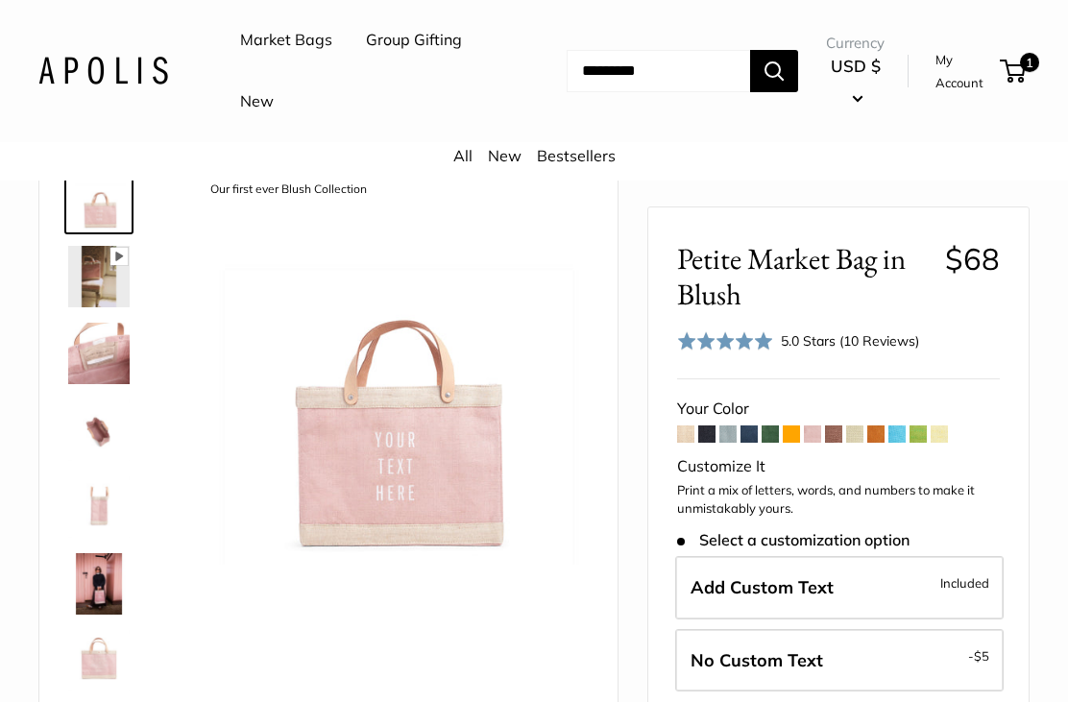
click at [723, 435] on span at bounding box center [728, 434] width 17 height 17
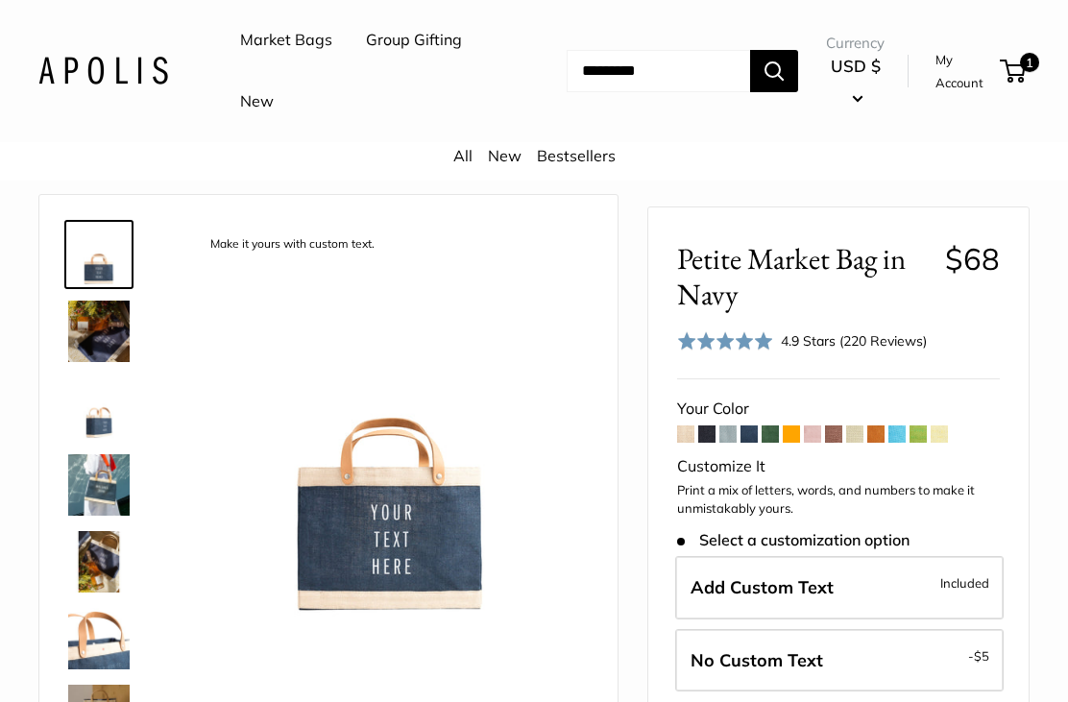
scroll to position [99, 0]
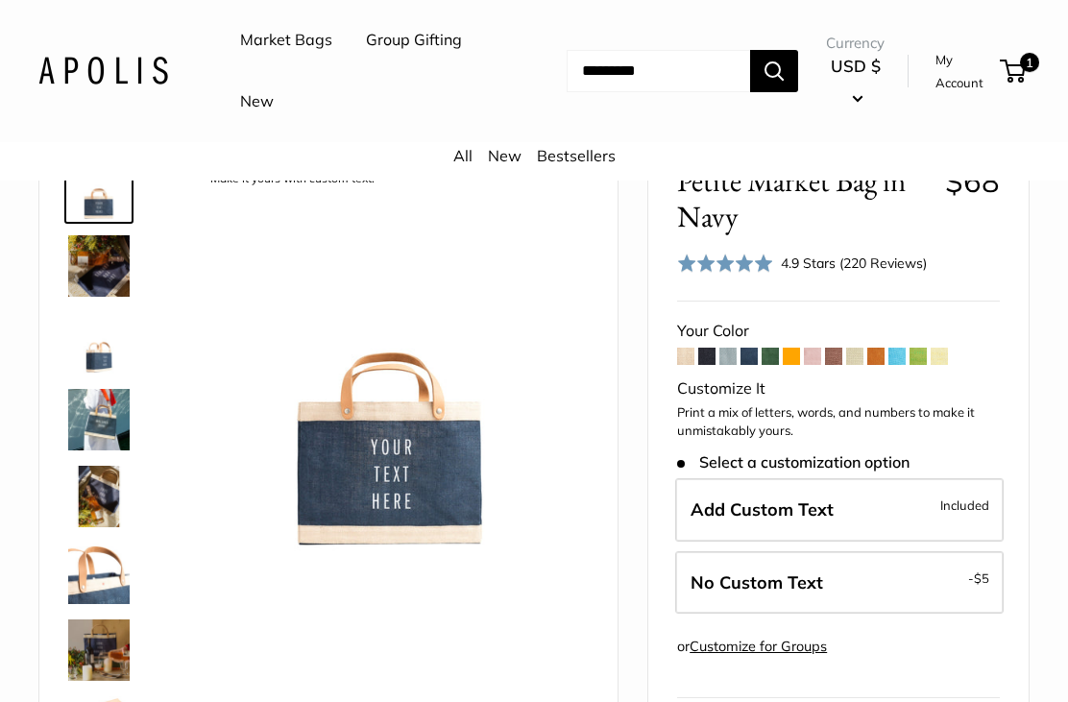
click at [790, 356] on span at bounding box center [791, 356] width 17 height 17
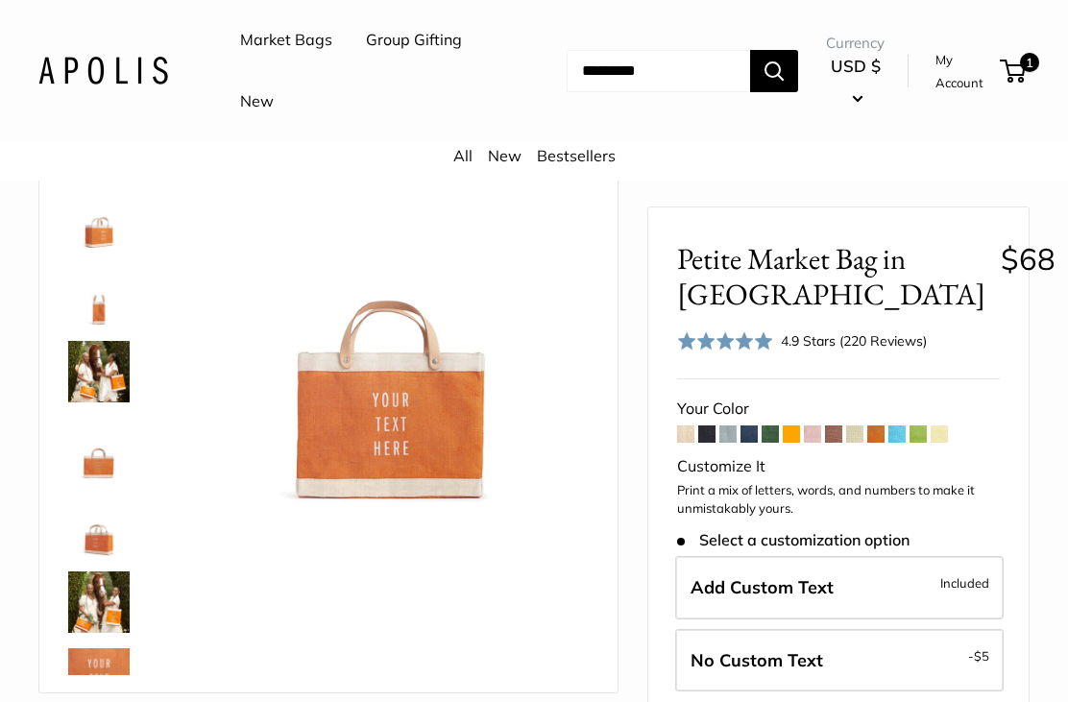
scroll to position [159, 0]
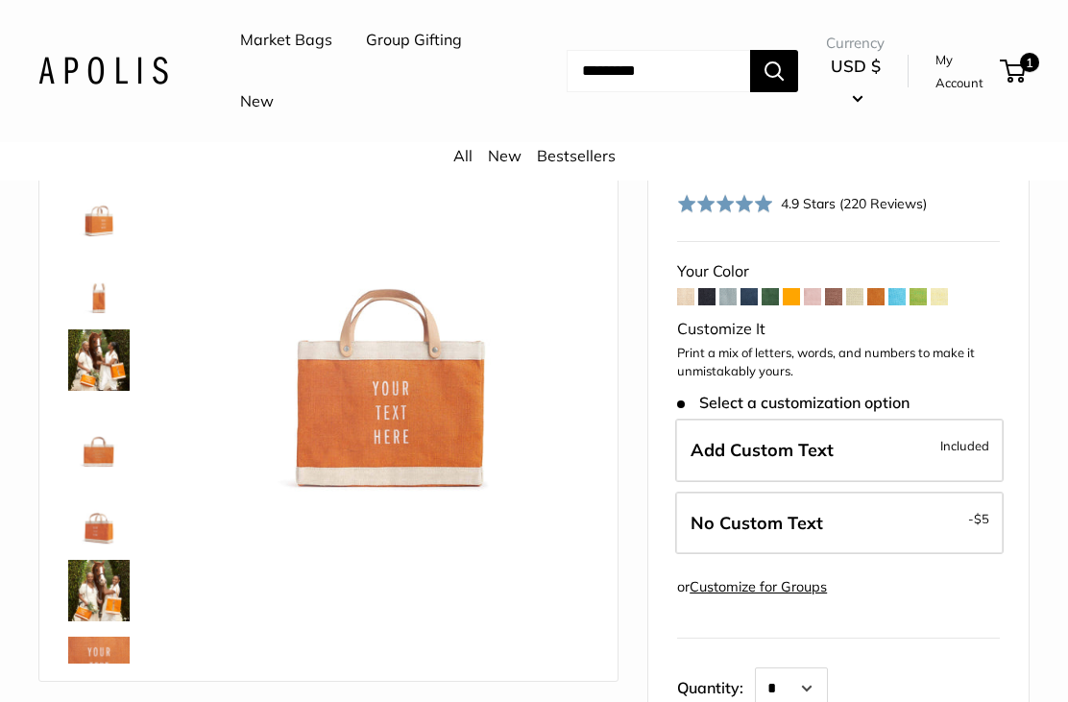
click at [689, 302] on span at bounding box center [685, 296] width 17 height 17
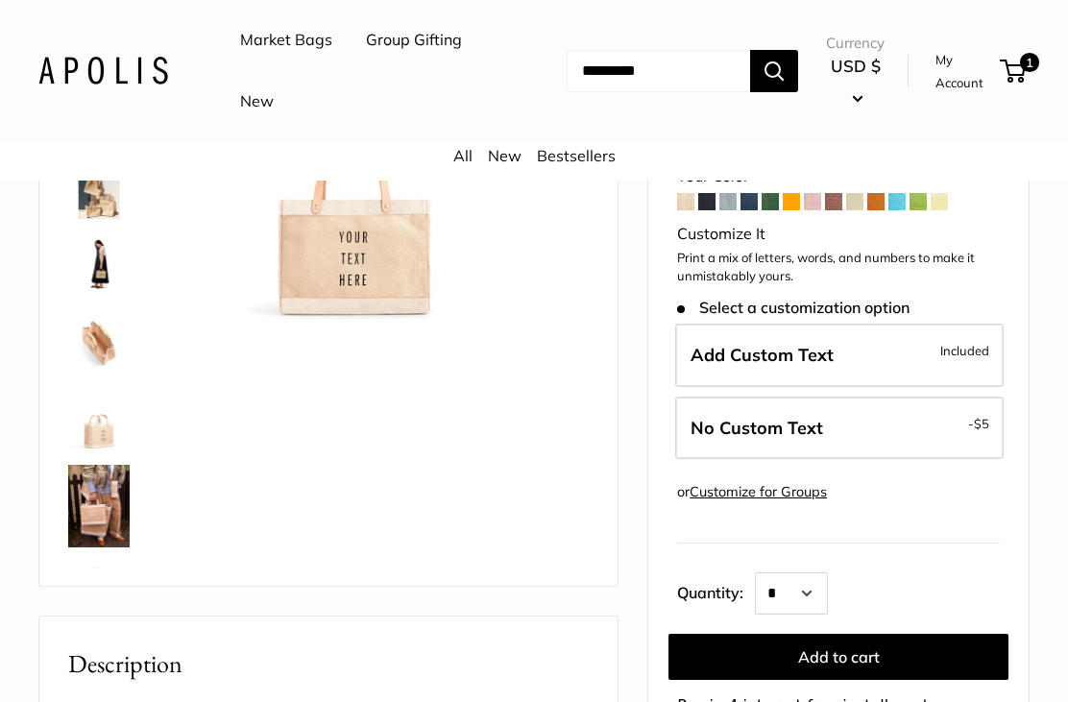
scroll to position [253, 0]
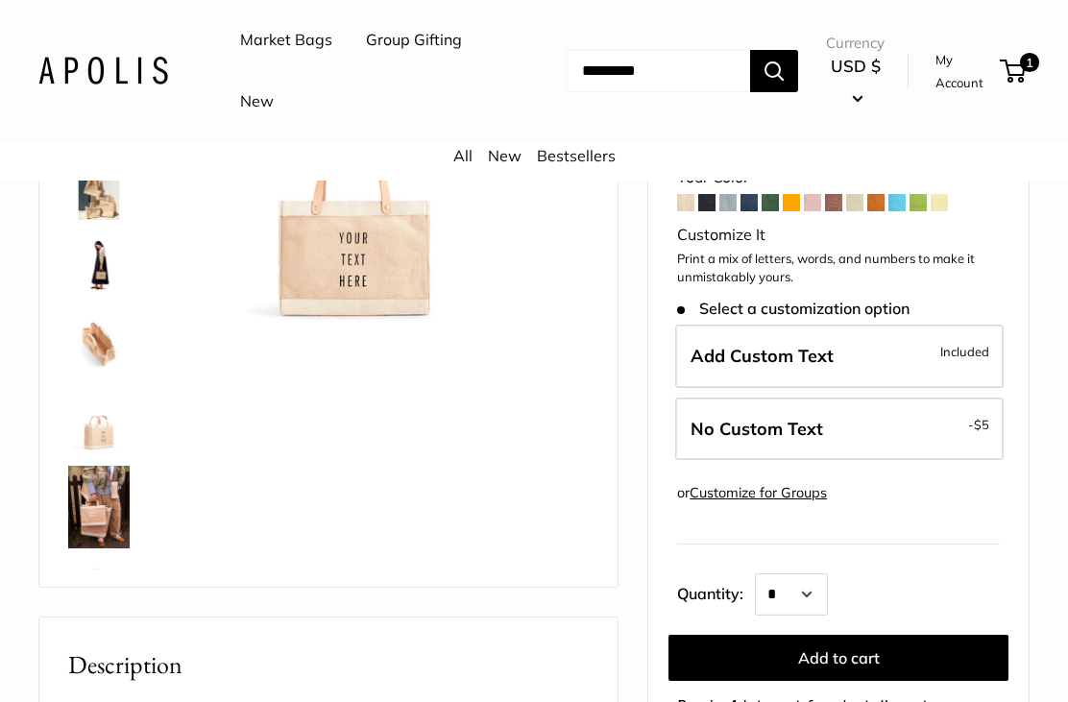
click at [835, 354] on label "Add Custom Text Included" at bounding box center [839, 356] width 329 height 63
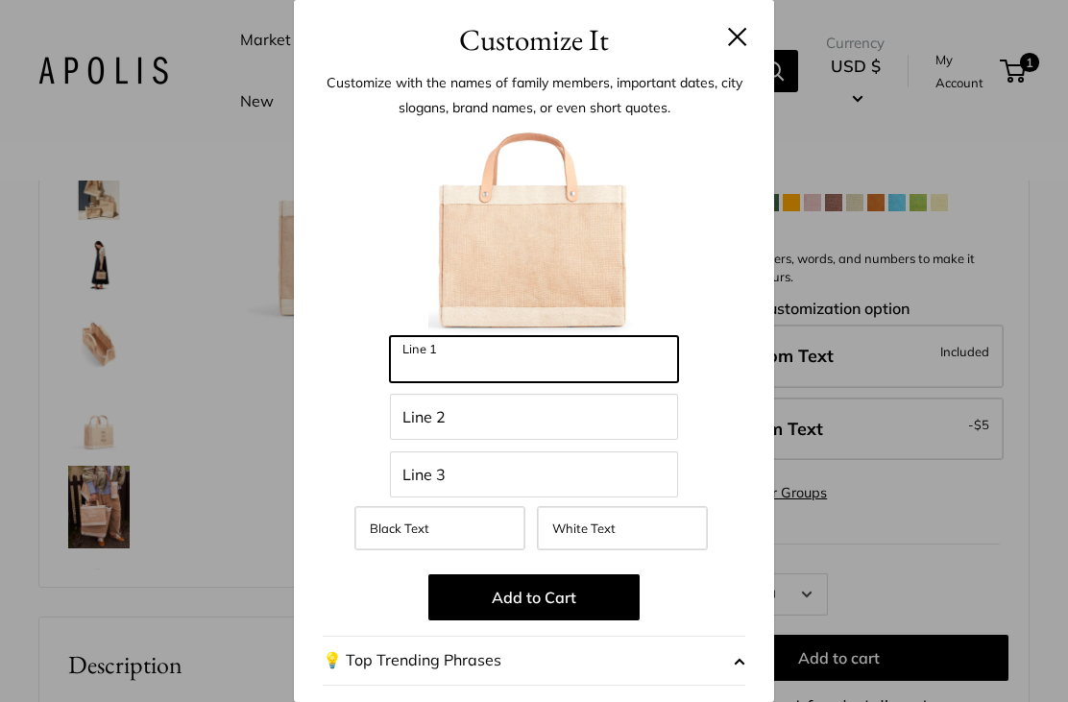
click at [563, 371] on input "Line 1" at bounding box center [534, 359] width 288 height 46
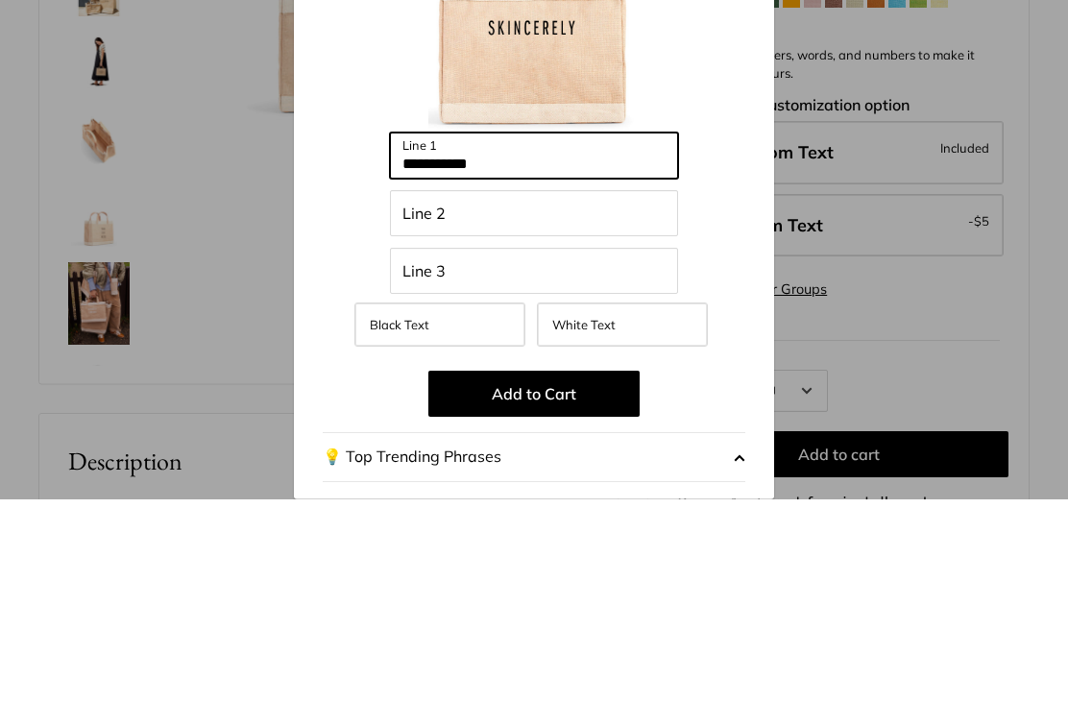
type input "**********"
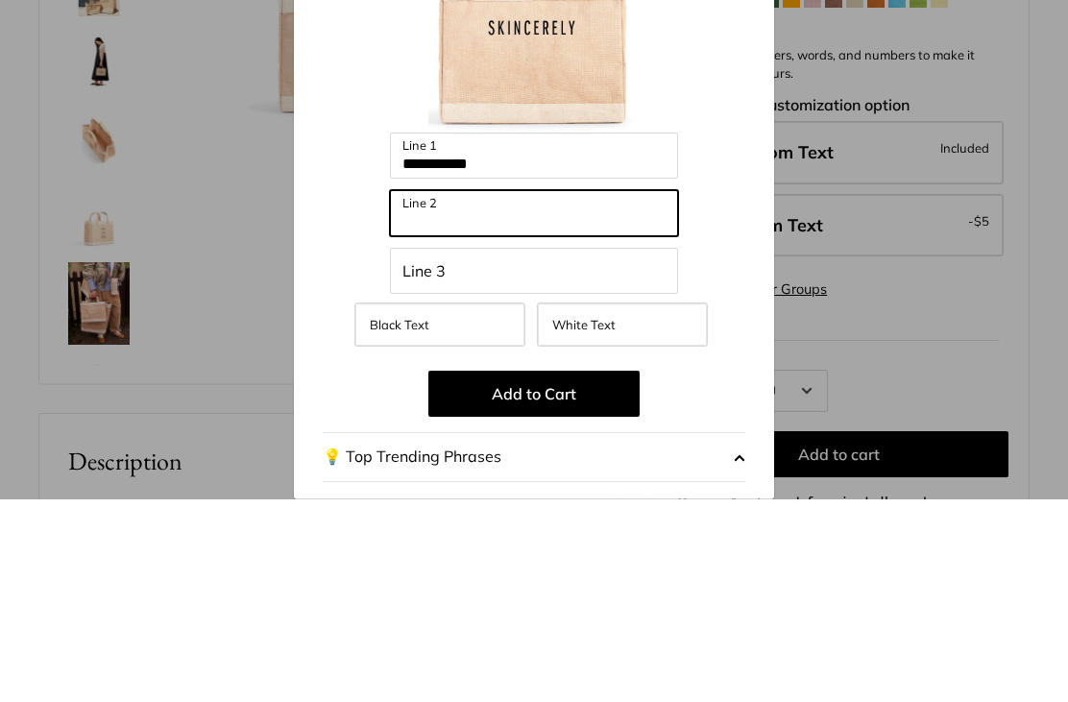
click at [532, 394] on input "Line 2" at bounding box center [534, 417] width 288 height 46
type input "******"
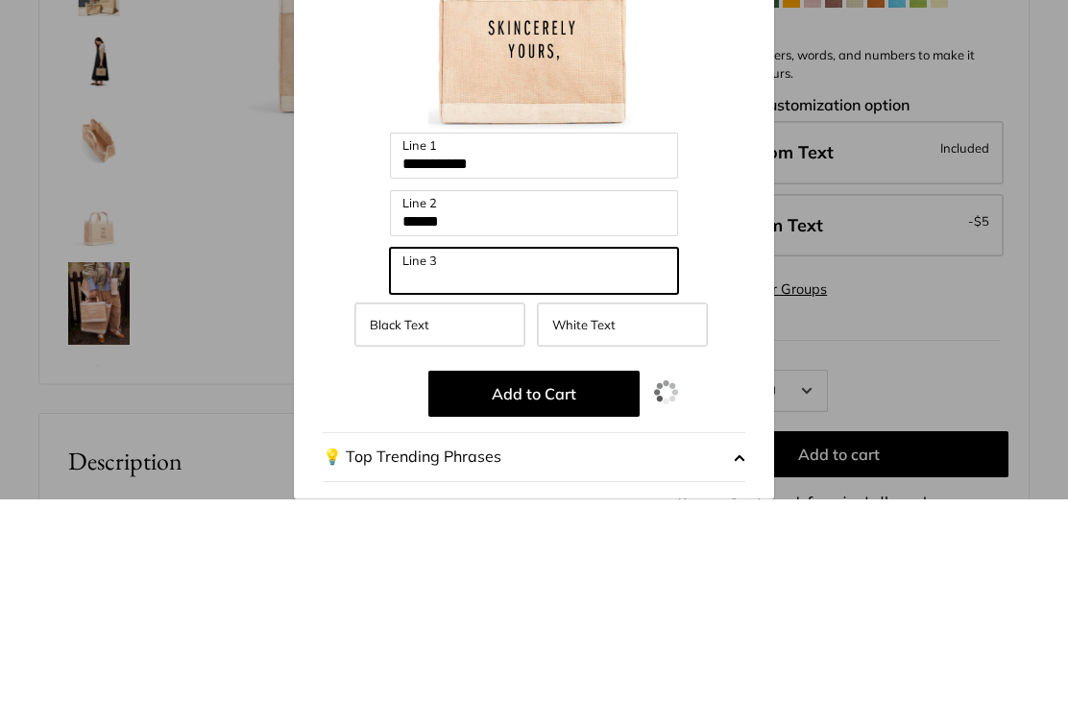
click at [559, 452] on input "Line 3" at bounding box center [534, 475] width 288 height 46
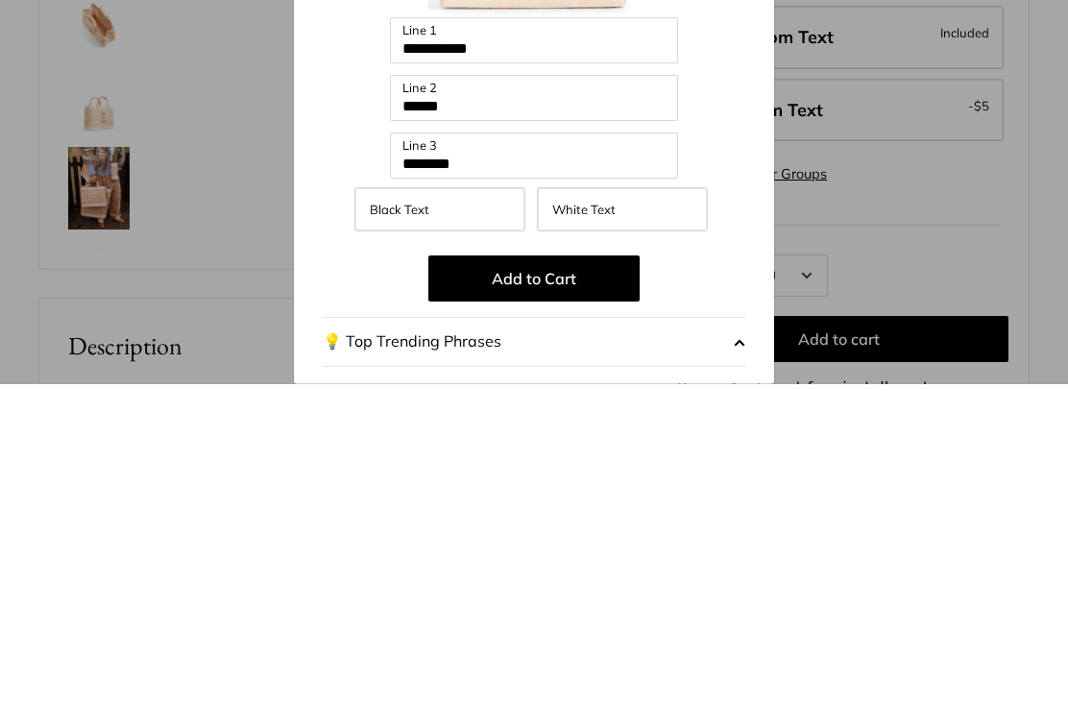
scroll to position [572, 0]
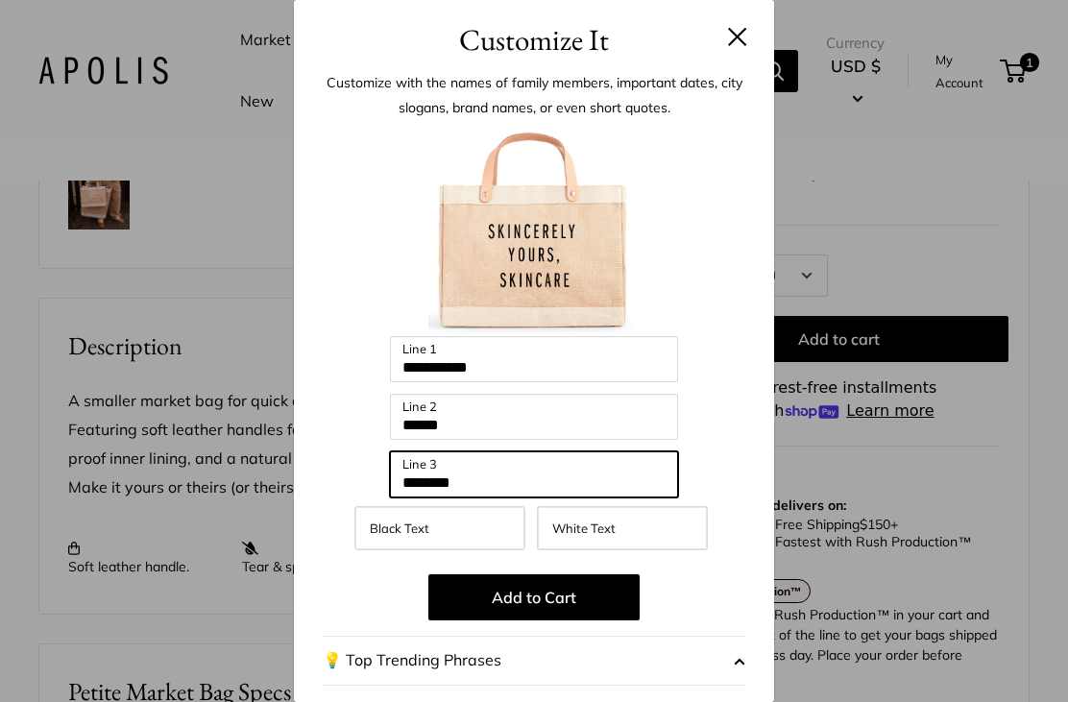
type input "********"
click at [563, 601] on button "Add to Cart" at bounding box center [534, 598] width 211 height 46
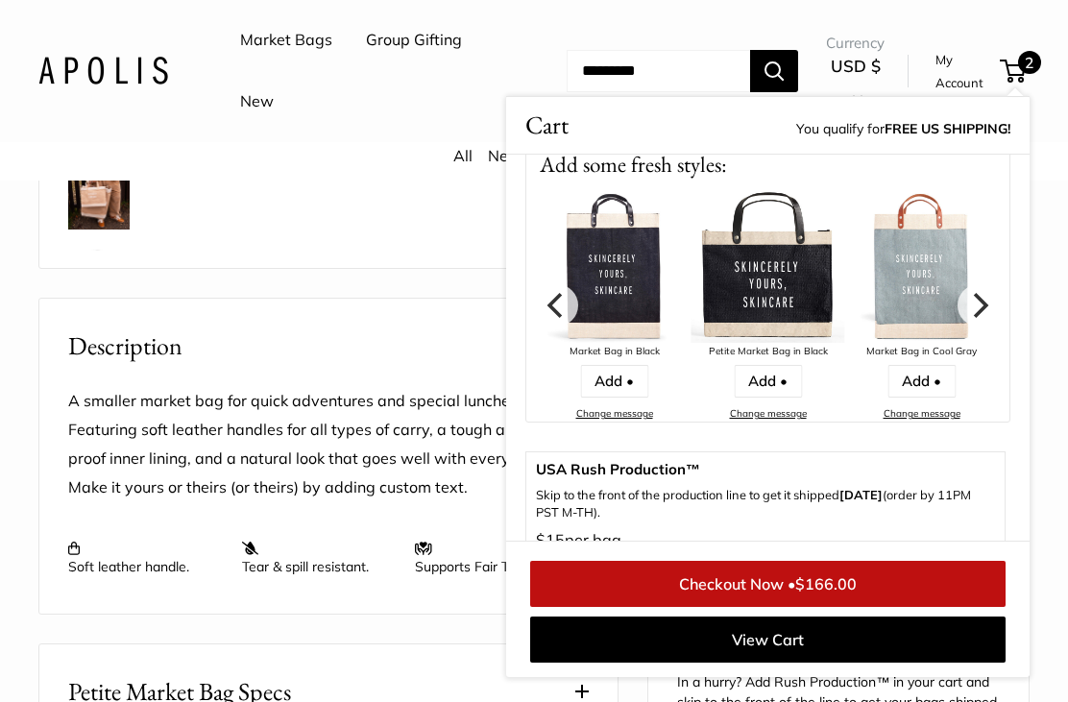
scroll to position [399, 0]
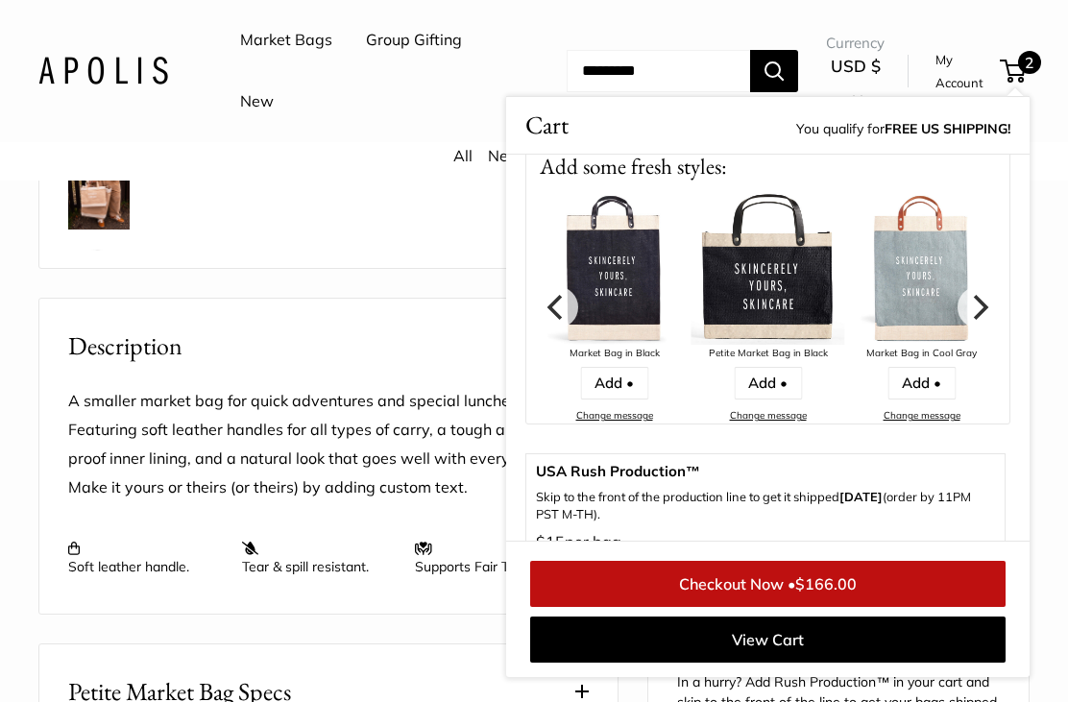
click at [770, 381] on link "Add •" at bounding box center [768, 383] width 68 height 33
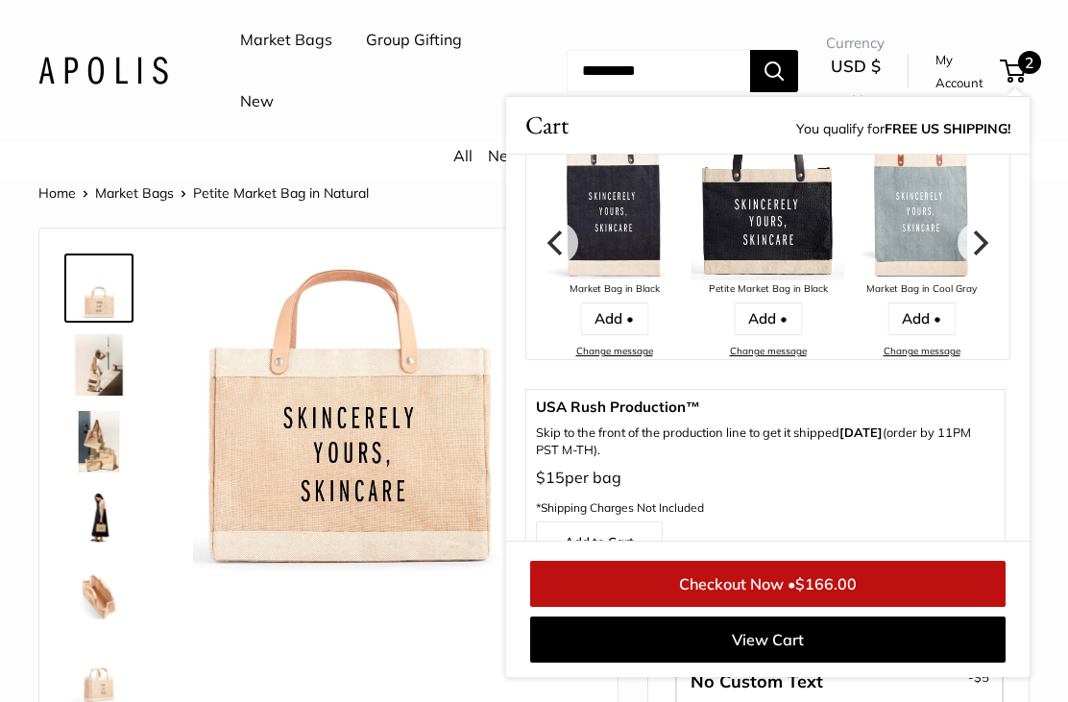
scroll to position [465, 0]
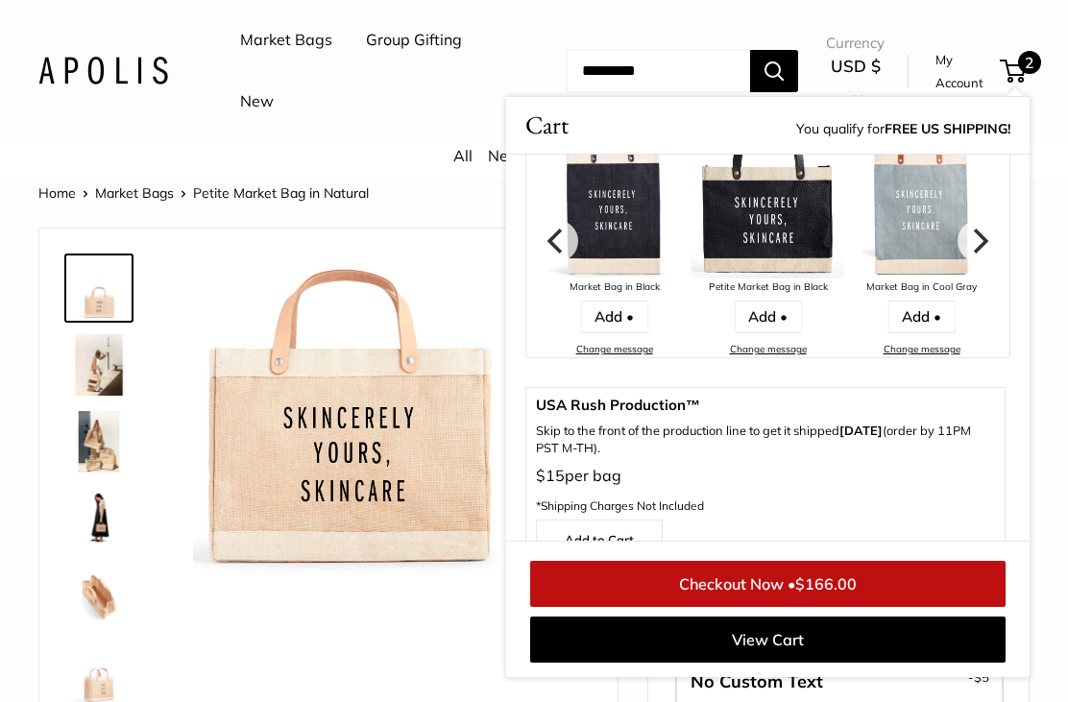
click at [778, 311] on link "Add •" at bounding box center [768, 317] width 68 height 33
click at [785, 318] on link "Add •" at bounding box center [768, 317] width 68 height 33
click at [773, 314] on link "Add •" at bounding box center [768, 317] width 68 height 33
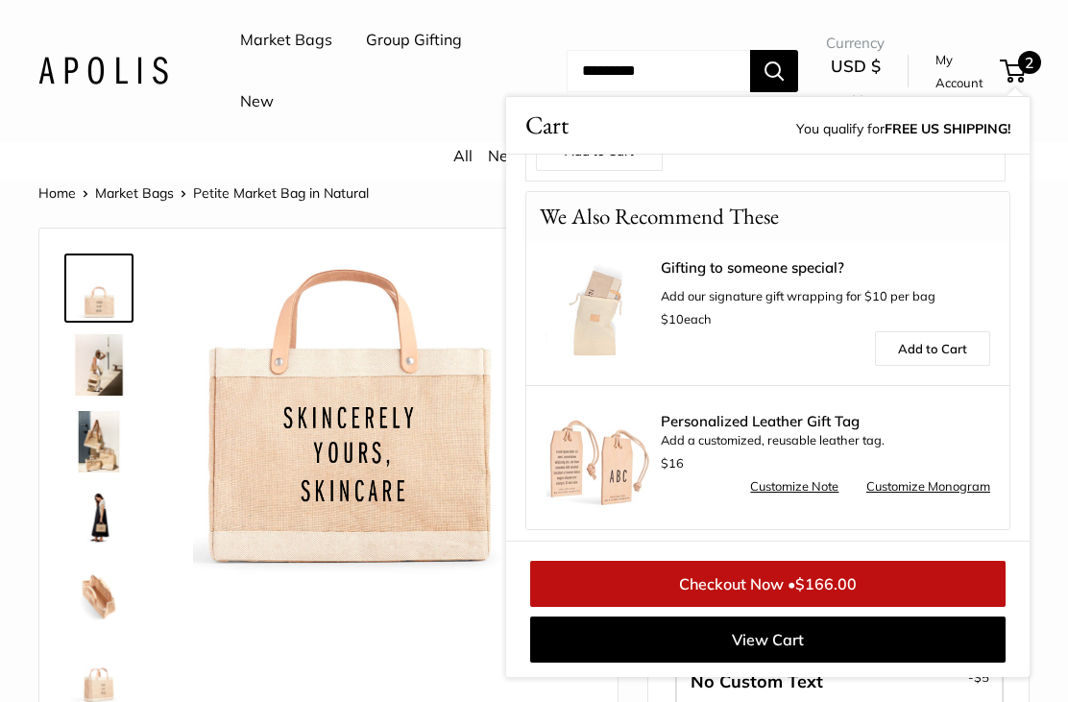
scroll to position [858, 0]
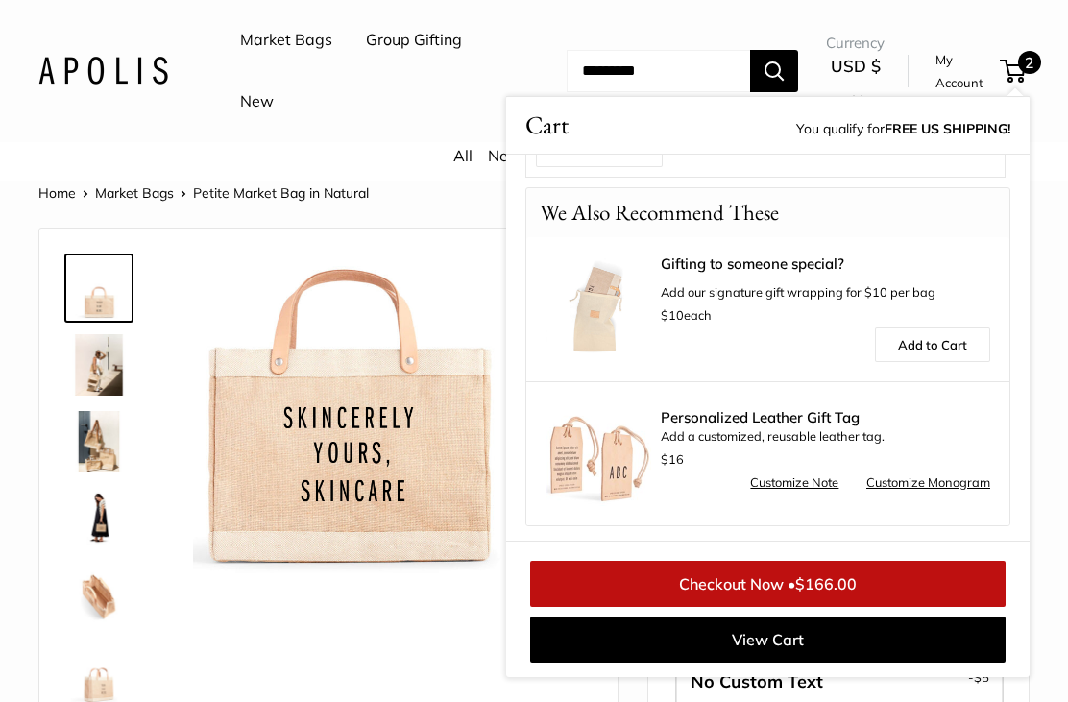
click at [811, 576] on span "$166.00" at bounding box center [826, 584] width 61 height 19
